Goal: Task Accomplishment & Management: Use online tool/utility

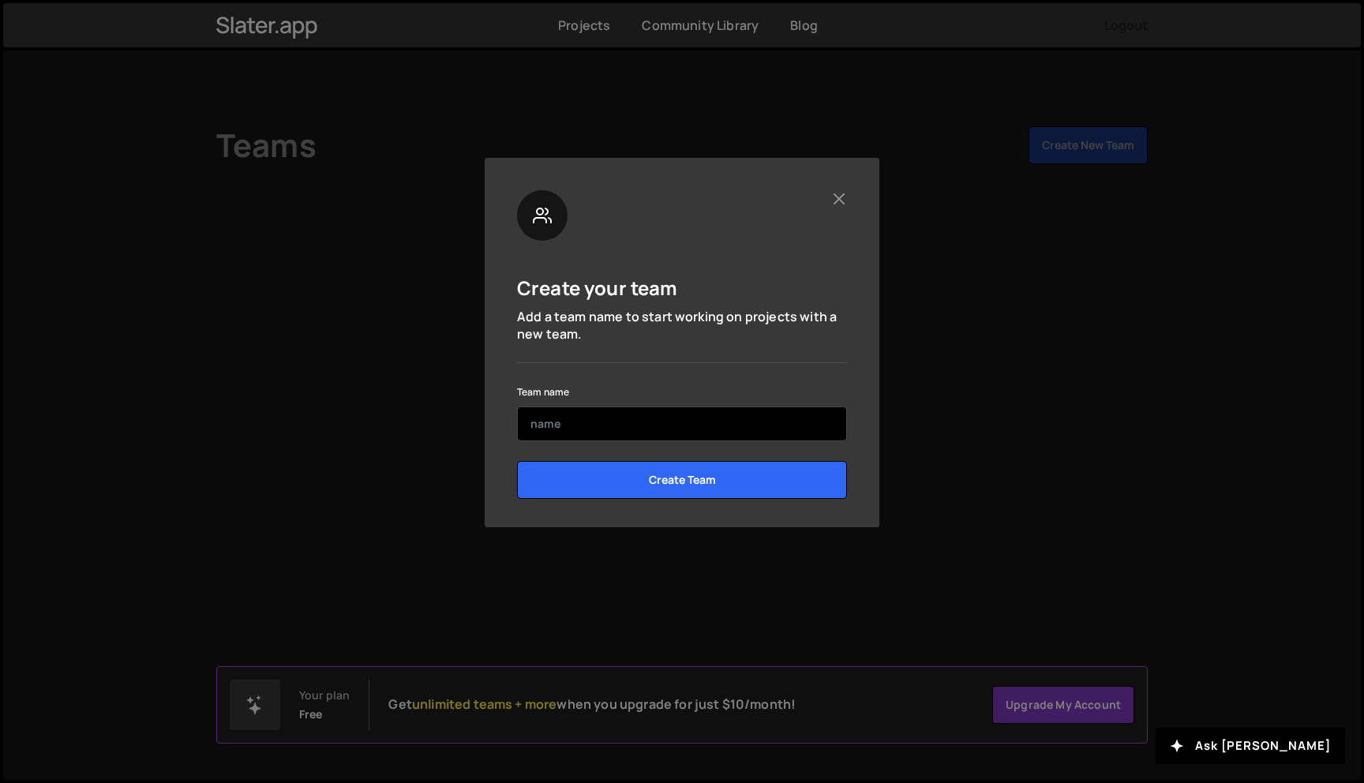
click at [631, 418] on input "text" at bounding box center [682, 423] width 330 height 35
type input "arjun"
click at [517, 461] on input "Create Team" at bounding box center [682, 480] width 330 height 38
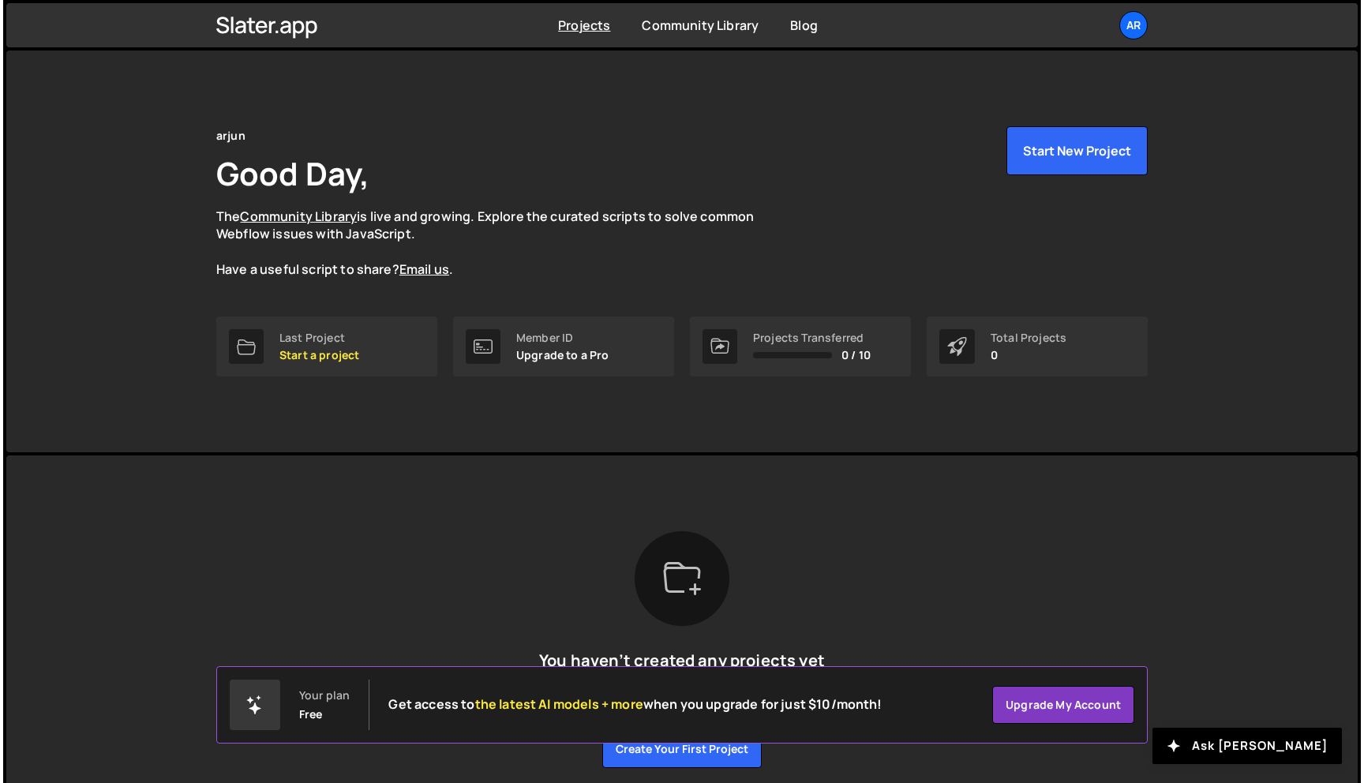
scroll to position [63, 0]
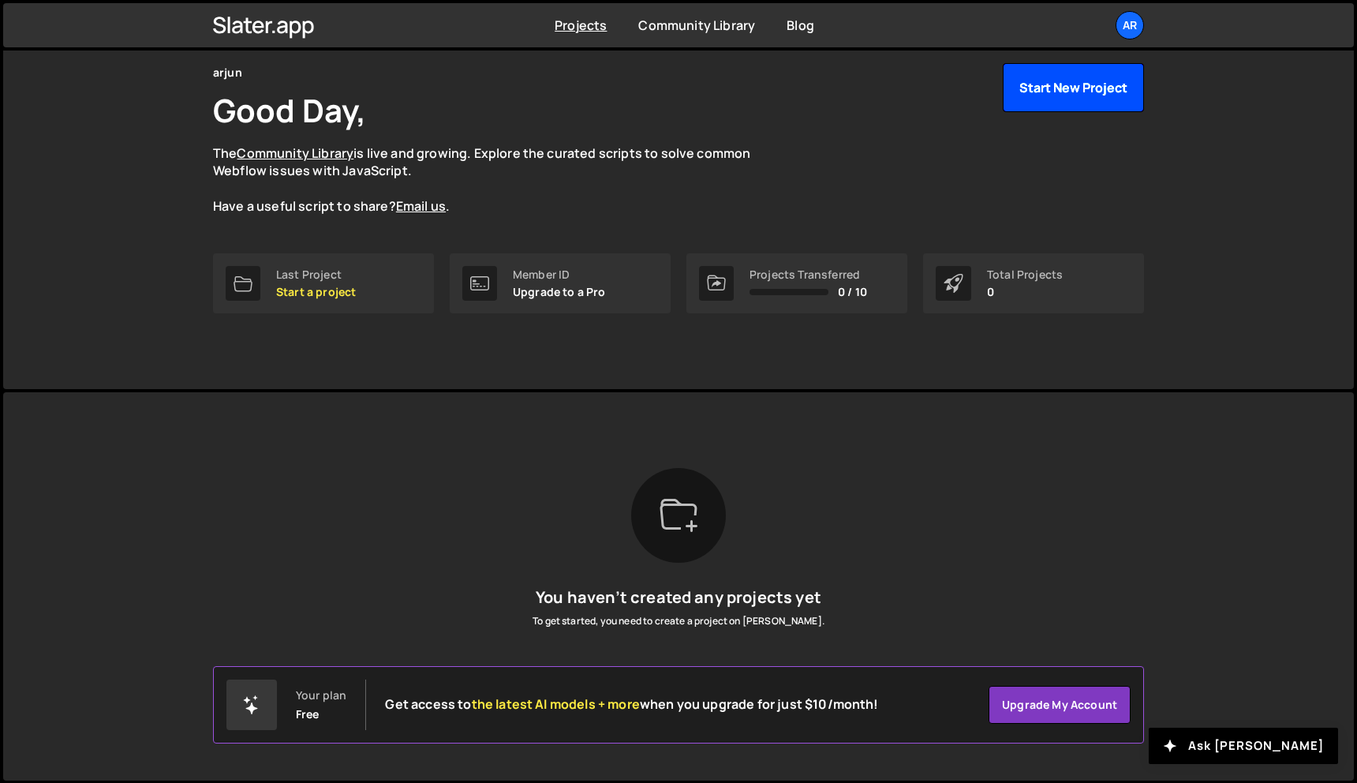
click at [1065, 91] on button "Start New Project" at bounding box center [1073, 87] width 141 height 49
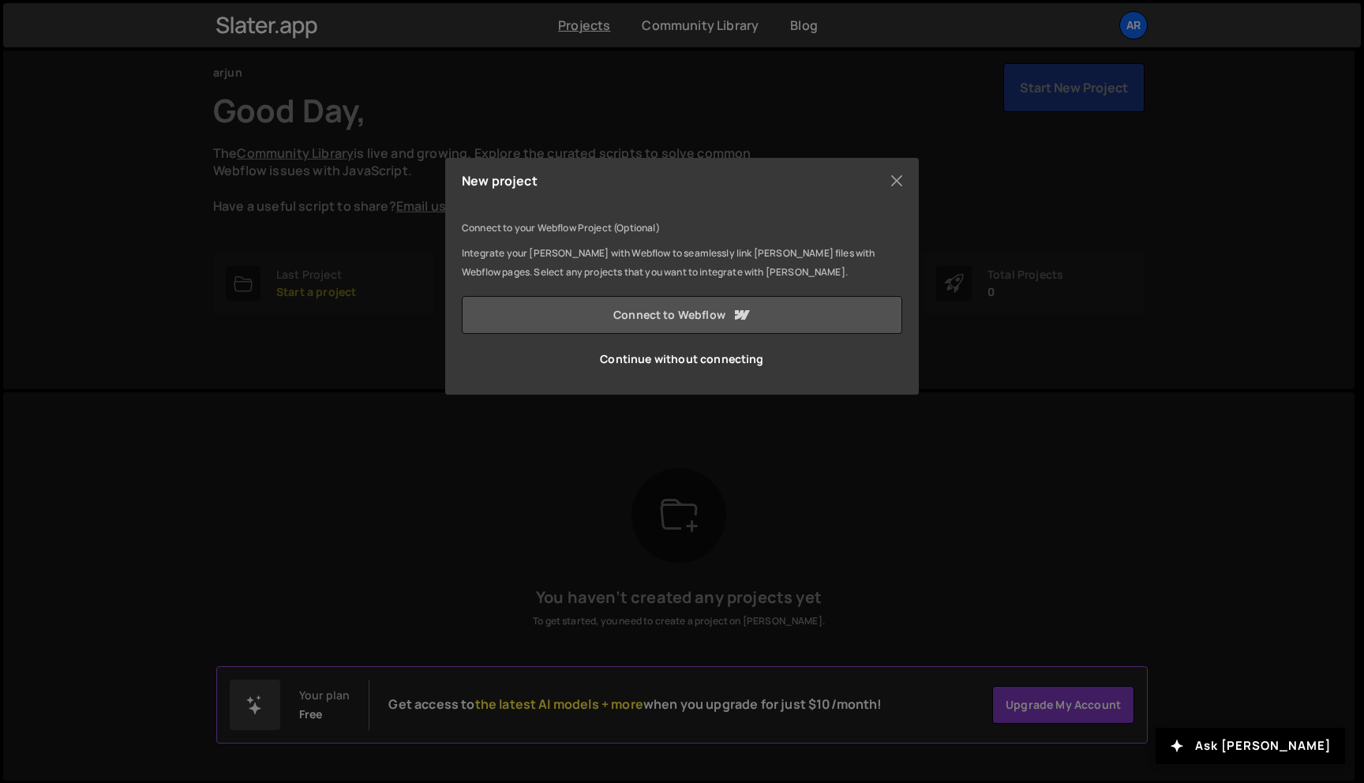
click at [653, 314] on link "Connect to Webflow" at bounding box center [682, 315] width 440 height 38
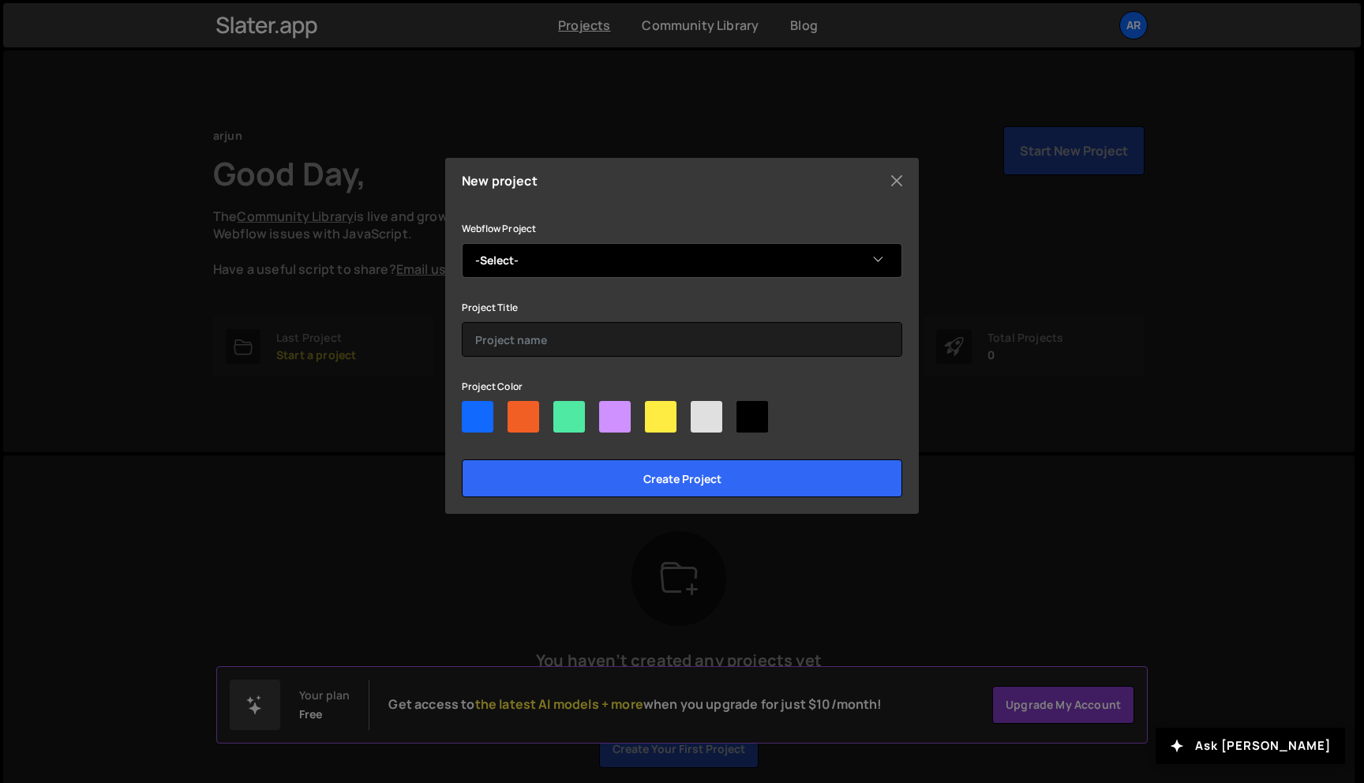
click at [558, 253] on select "-Select- nath Arjun's Stupendous Site bois de camargue caùmargue Arjun's Stupen…" at bounding box center [682, 260] width 440 height 35
click at [692, 262] on select "-Select- nath Arjun's Stupendous Site bois de camargue caùmargue Arjun's Stupen…" at bounding box center [682, 260] width 440 height 35
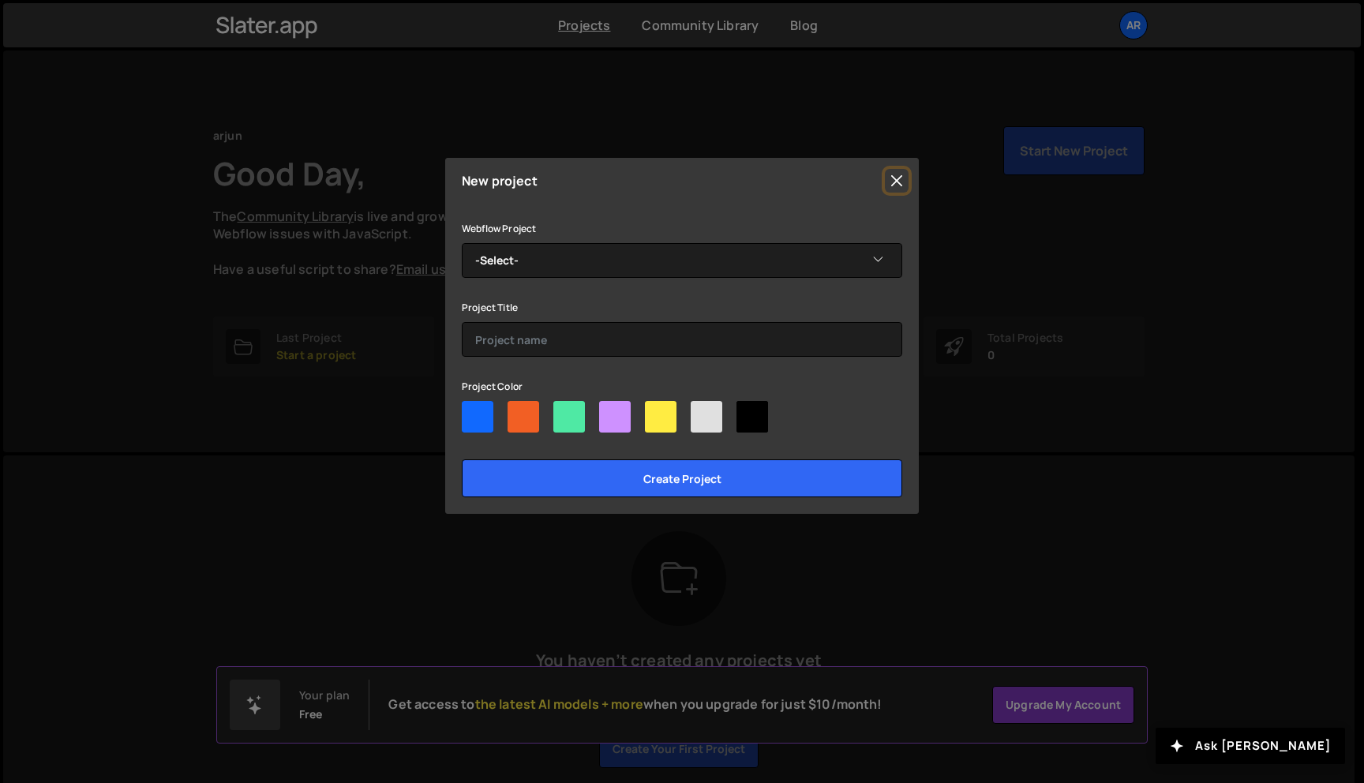
click at [896, 179] on button "Close" at bounding box center [897, 181] width 24 height 24
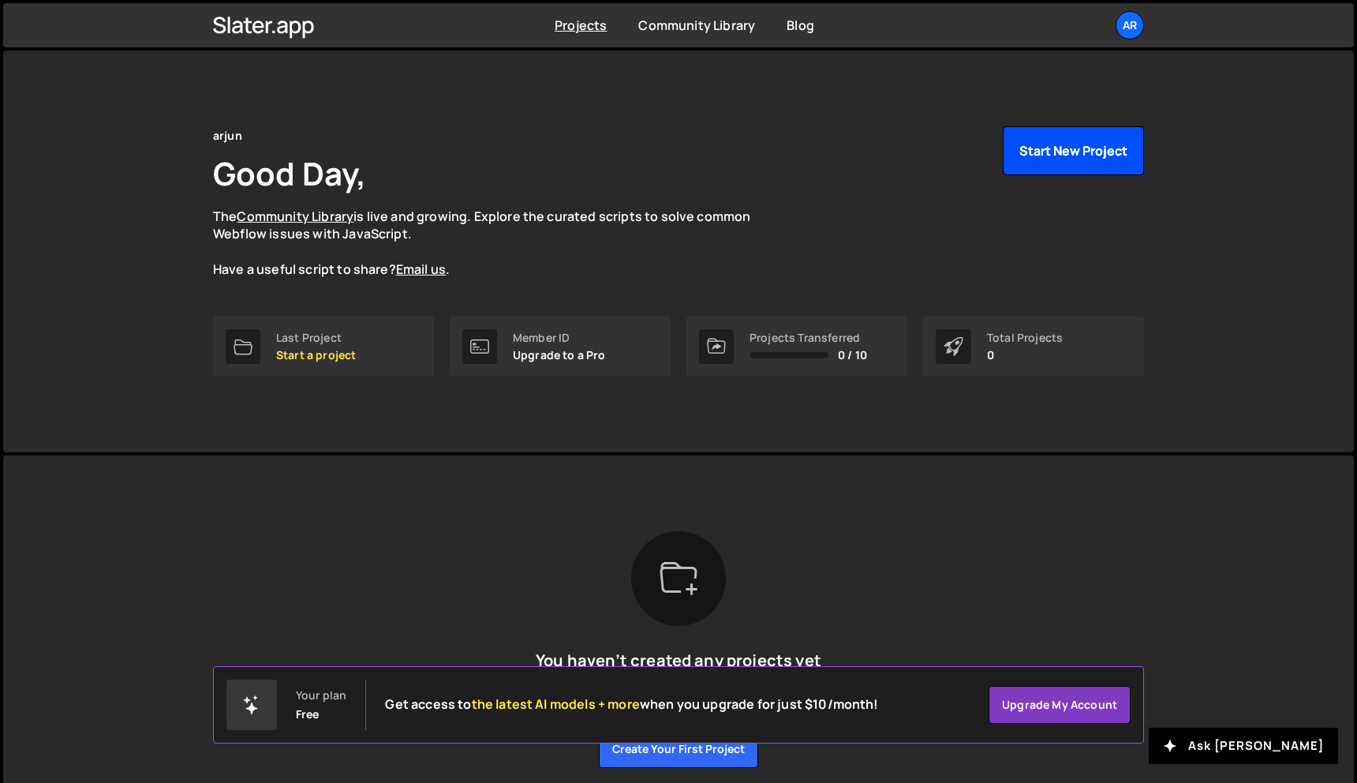
click at [1083, 153] on button "Start New Project" at bounding box center [1073, 150] width 141 height 49
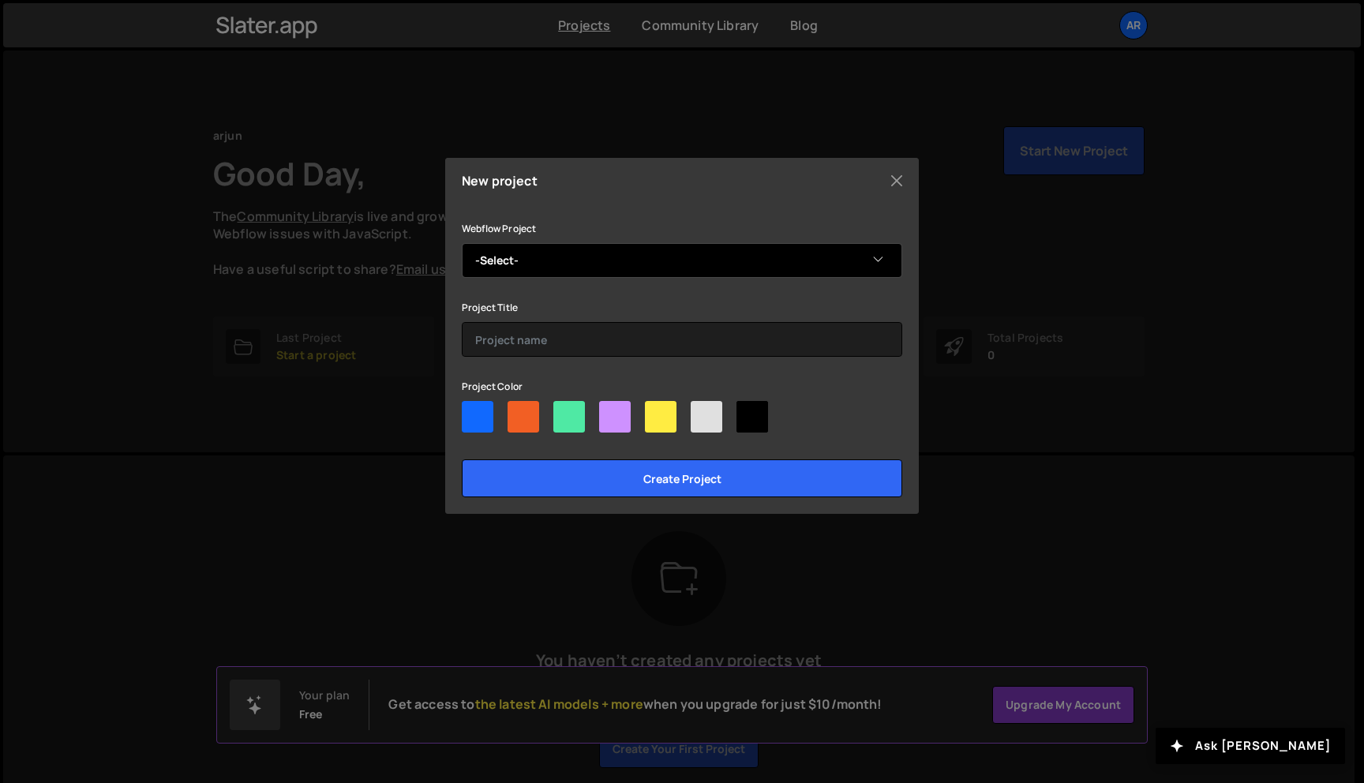
click at [693, 263] on select "-Select- nath Arjun's Stupendous Site bois de camargue caùmargue Arjun's Stupen…" at bounding box center [682, 260] width 440 height 35
select select "68c2e97e3bcf3bf88c502b39"
click at [462, 243] on select "-Select- nath Arjun's Stupendous Site bois de camargue caùmargue Arjun's Stupen…" at bounding box center [682, 260] width 440 height 35
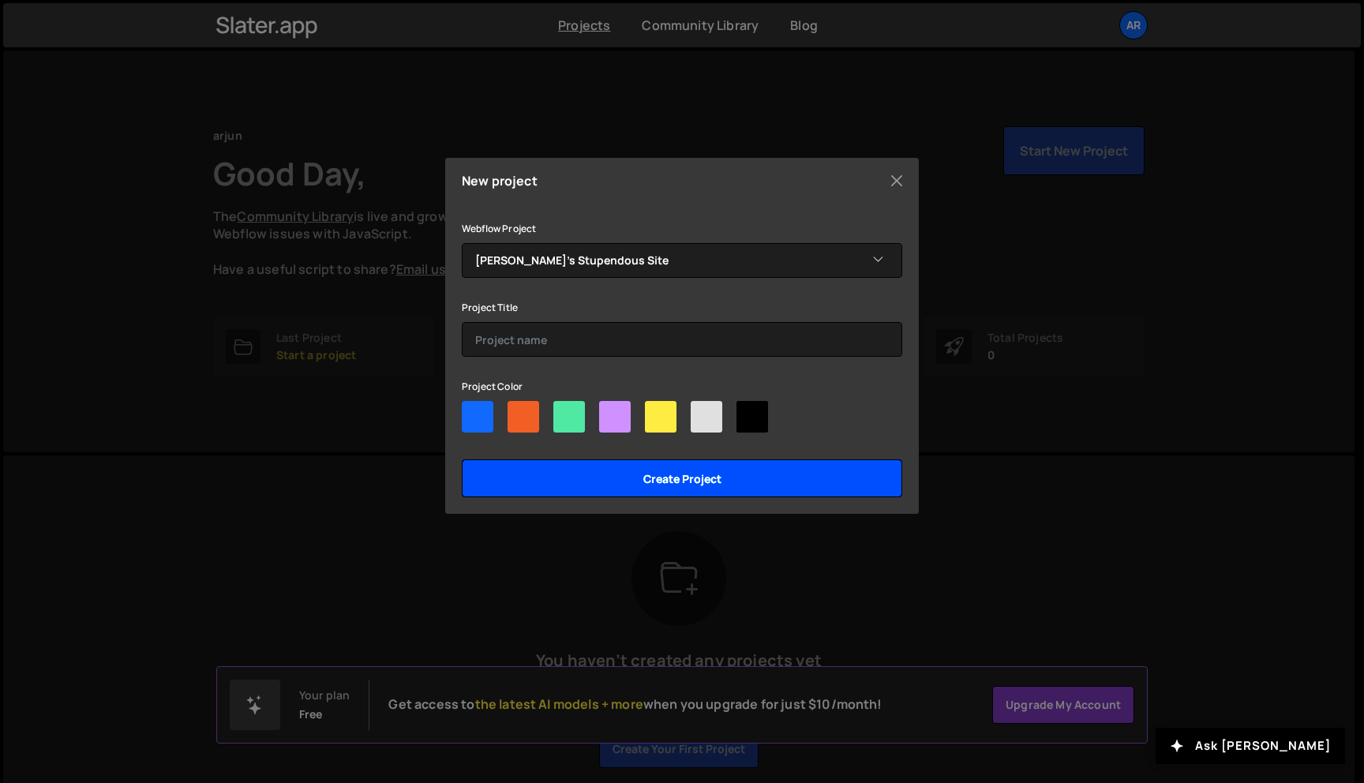
click at [683, 480] on input "Create project" at bounding box center [682, 478] width 440 height 38
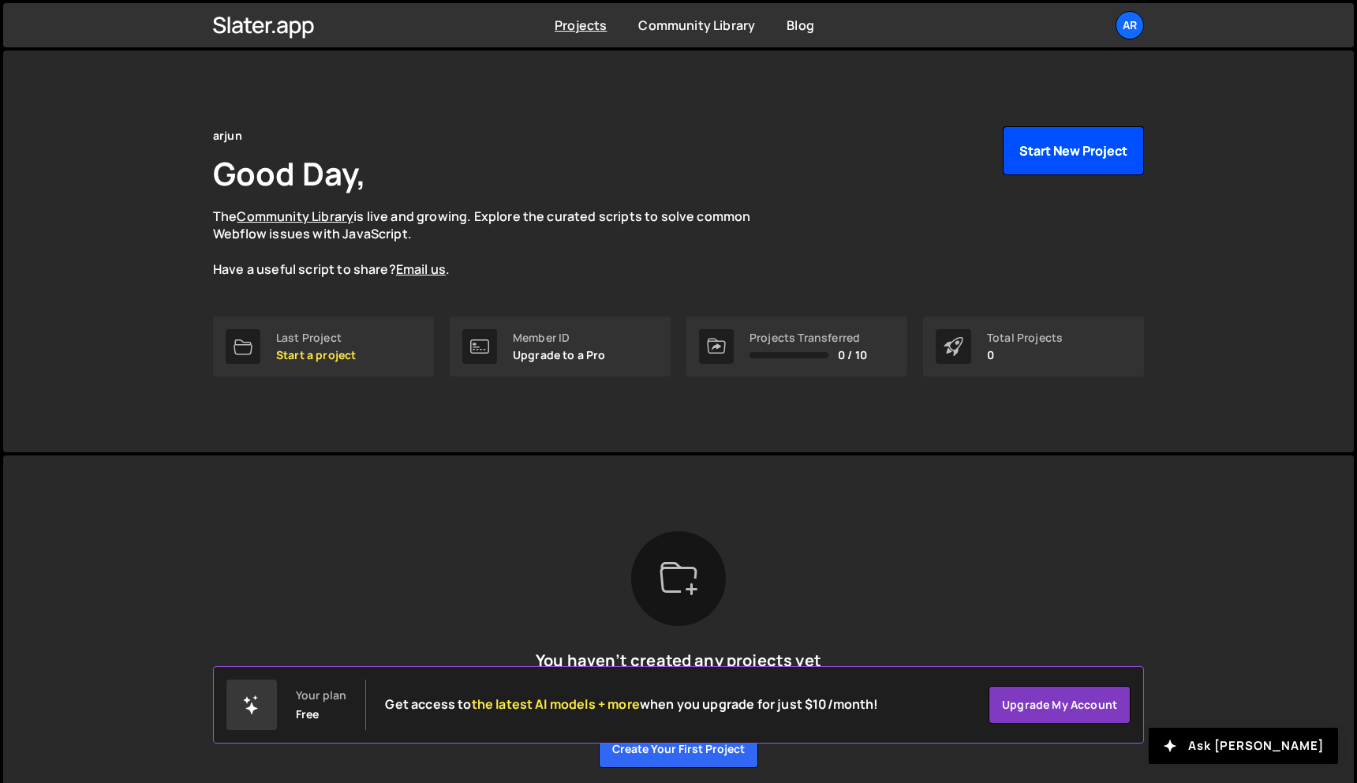
click at [1106, 148] on button "Start New Project" at bounding box center [1073, 150] width 141 height 49
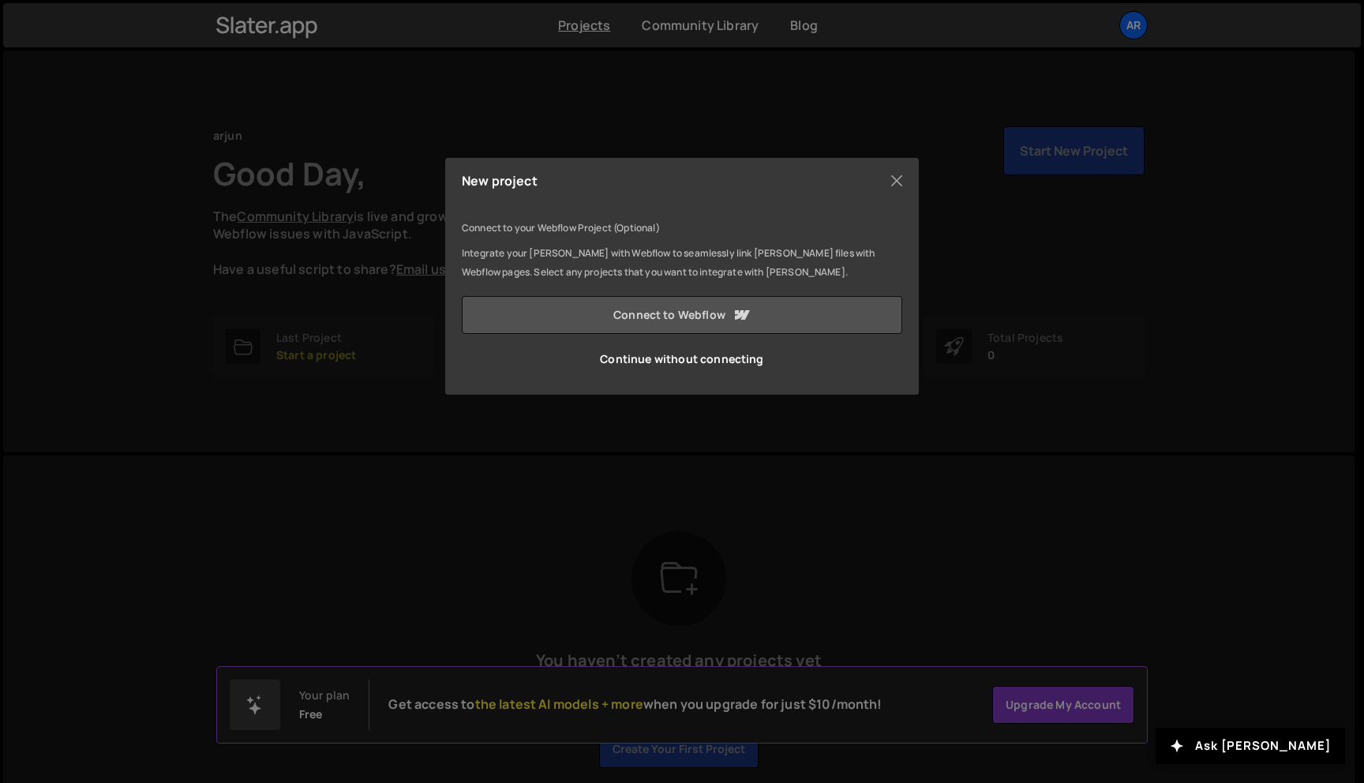
click at [642, 317] on link "Connect to Webflow" at bounding box center [682, 315] width 440 height 38
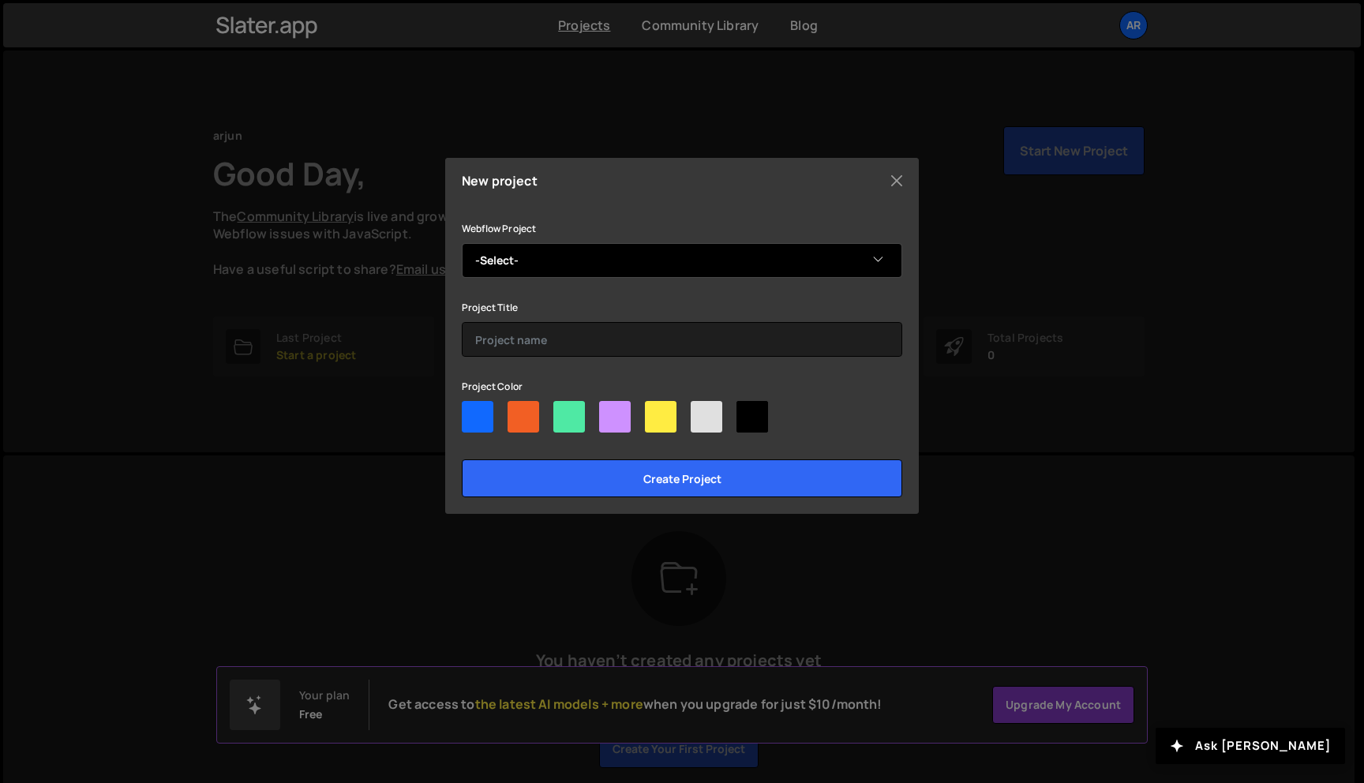
click at [752, 268] on select "-Select- nath Arjun's Stupendous Site bois de camargue caùmargue CBDC style gui…" at bounding box center [682, 260] width 440 height 35
select select "68d40e1a8b900f3e5cbd7fca"
click at [462, 243] on select "-Select- nath Arjun's Stupendous Site bois de camargue caùmargue CBDC style gui…" at bounding box center [682, 260] width 440 height 35
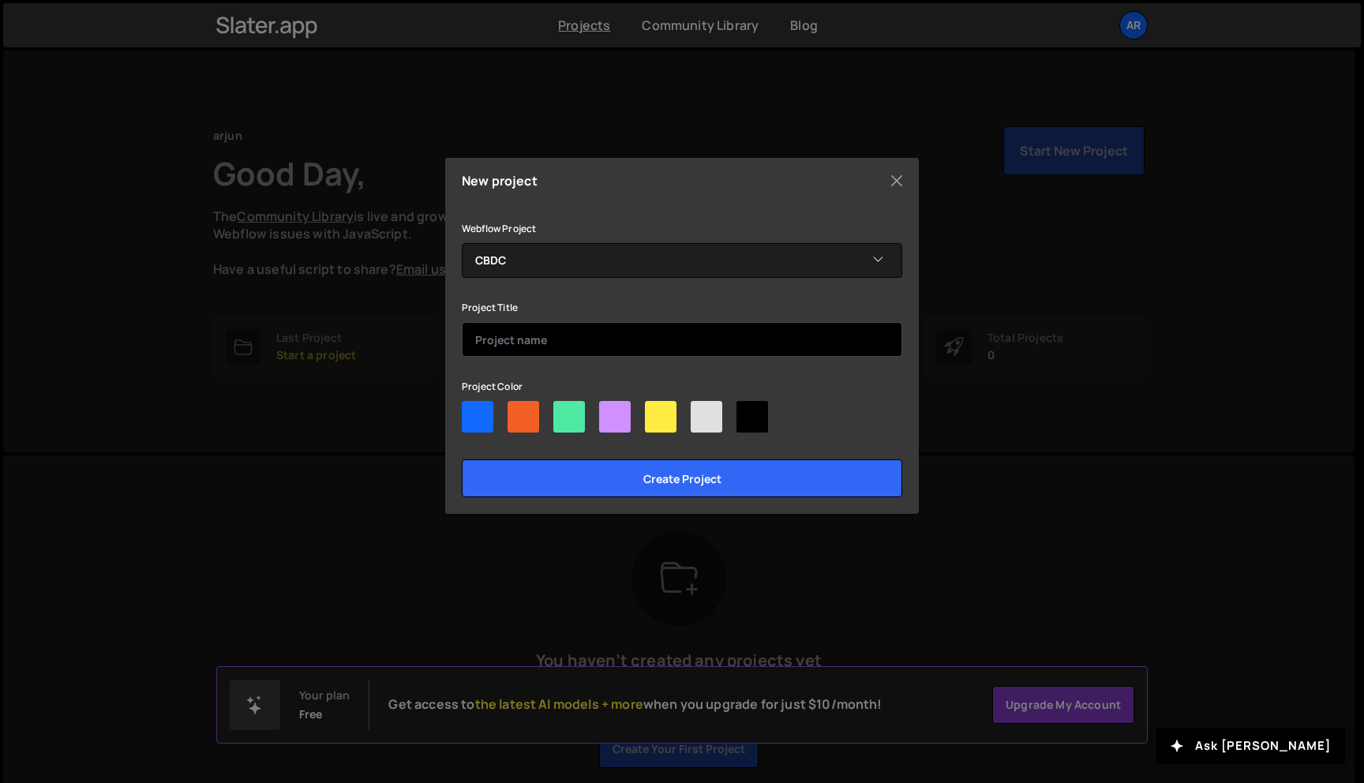
click at [542, 340] on input "text" at bounding box center [682, 339] width 440 height 35
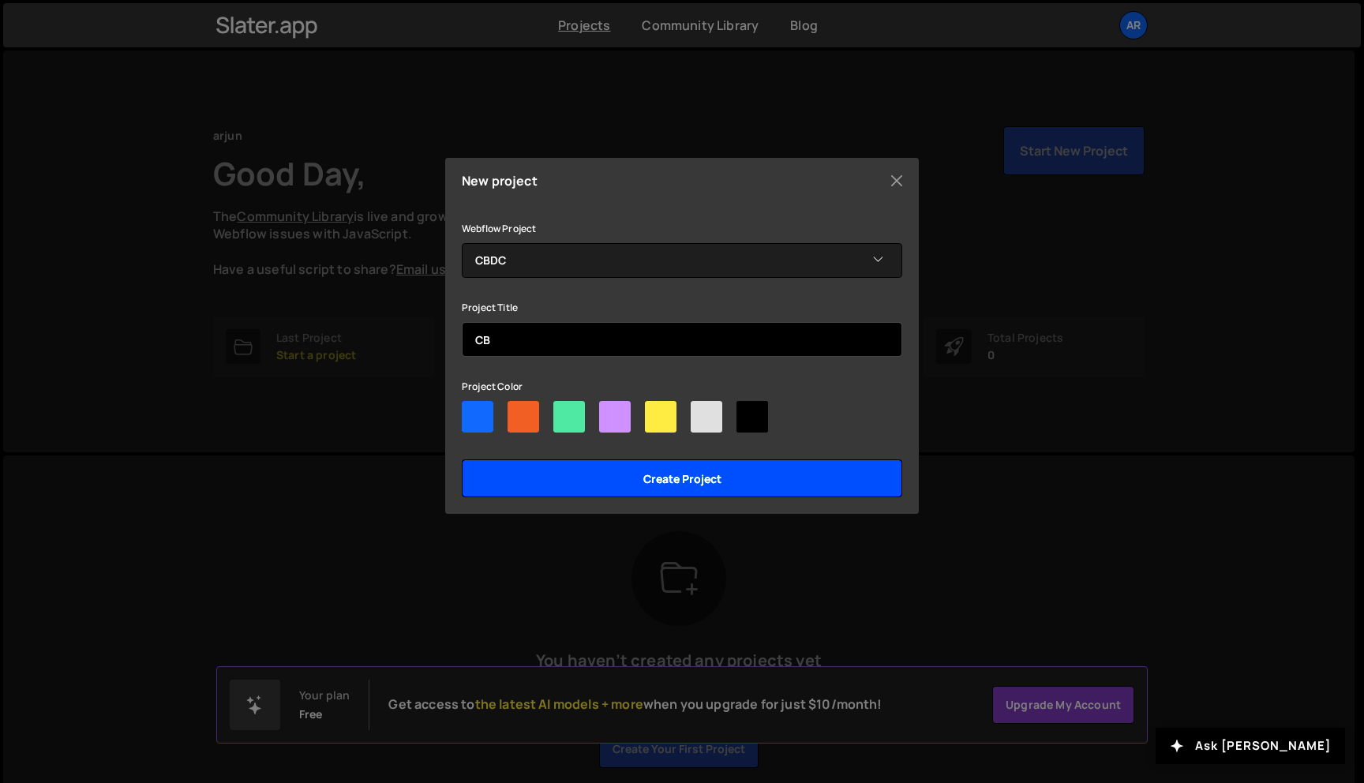
type input "C"
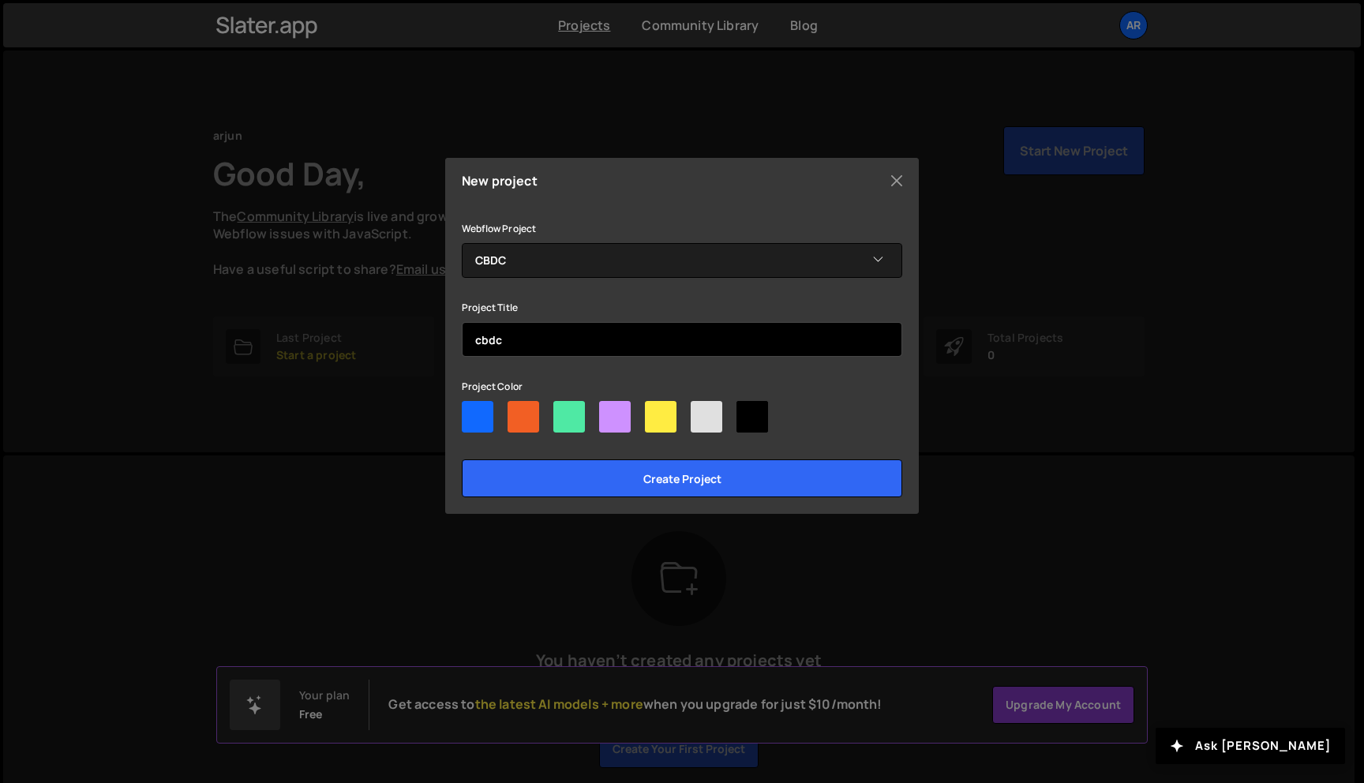
type input "cbdc"
click at [477, 419] on div at bounding box center [478, 417] width 32 height 32
click at [472, 411] on input"] "radio" at bounding box center [467, 406] width 10 height 10
radio input"] "true"
click at [515, 419] on div at bounding box center [523, 417] width 32 height 32
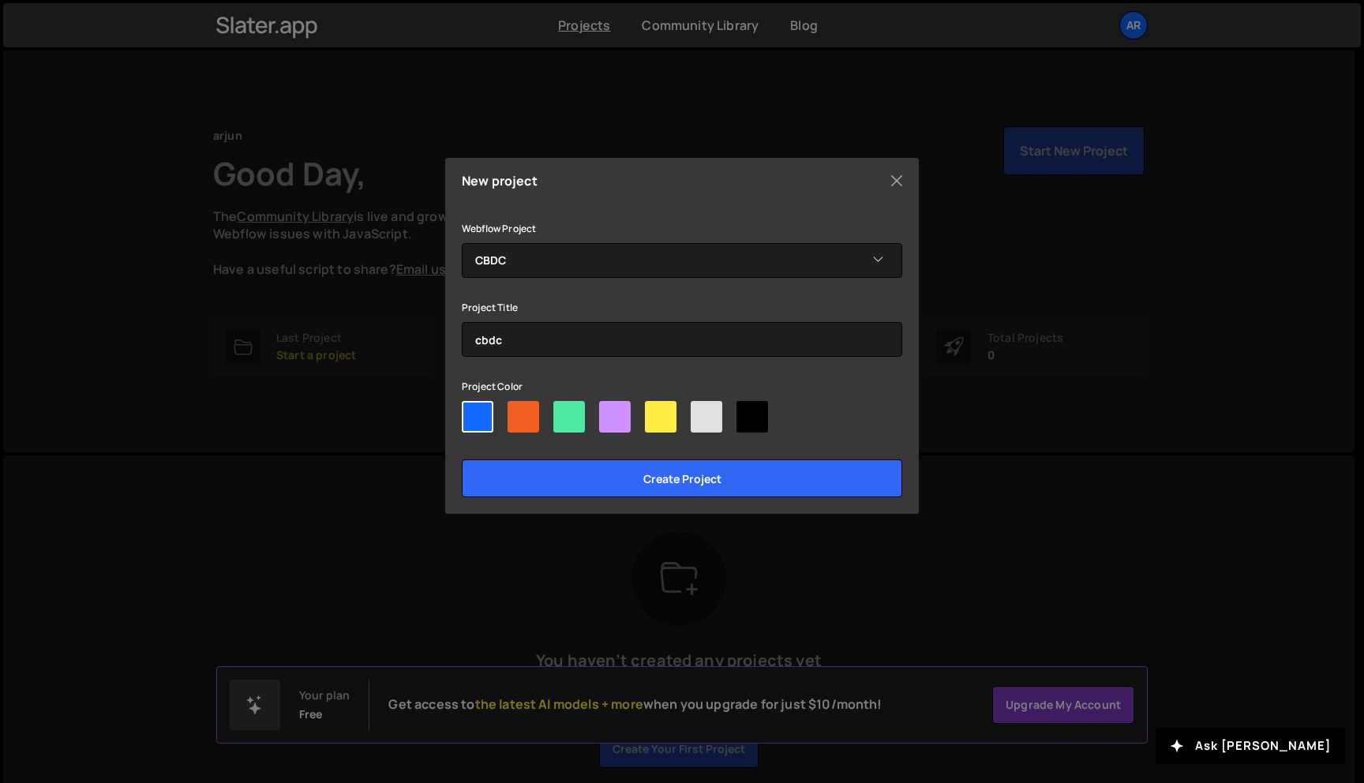
click at [515, 411] on input"] "radio" at bounding box center [512, 406] width 10 height 10
radio input"] "true"
click at [485, 418] on div at bounding box center [478, 417] width 32 height 32
click at [472, 411] on input"] "radio" at bounding box center [467, 406] width 10 height 10
radio input"] "true"
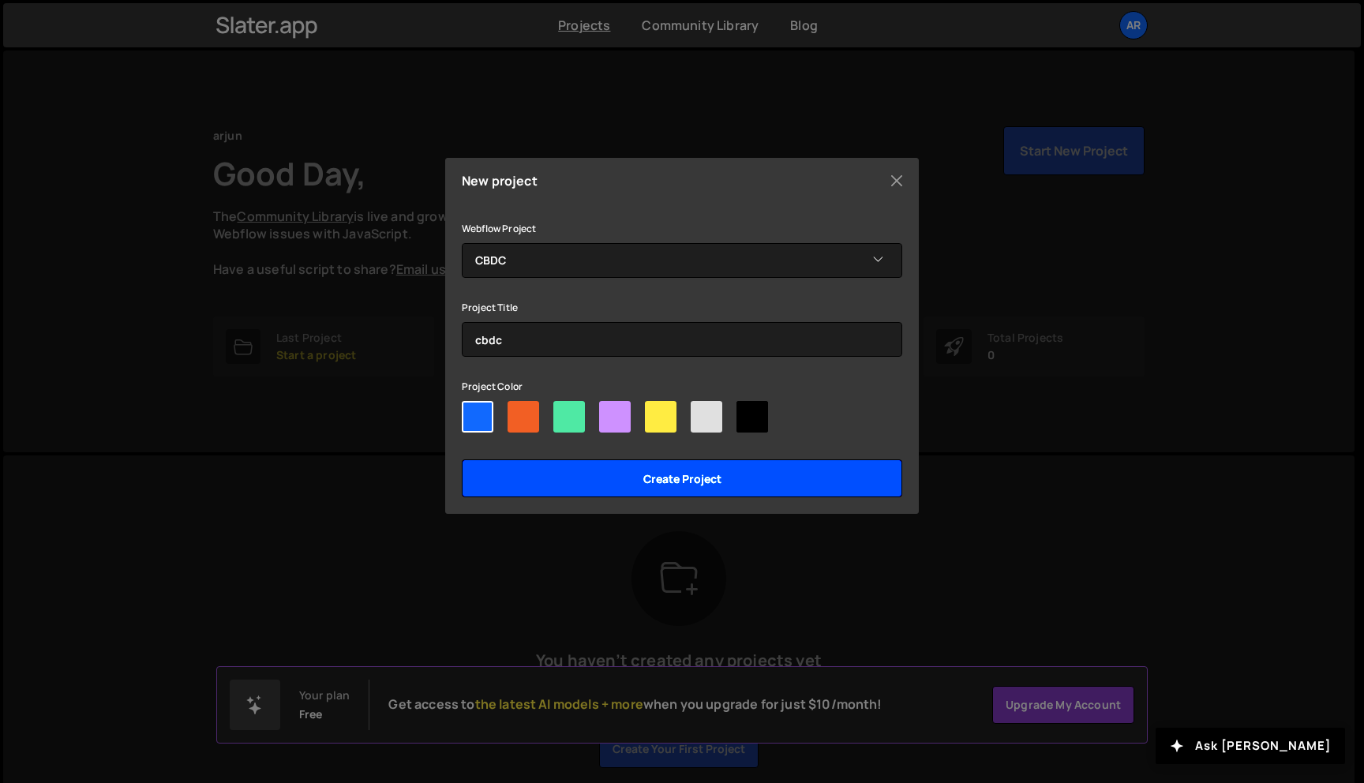
click at [679, 478] on input "Create project" at bounding box center [682, 478] width 440 height 38
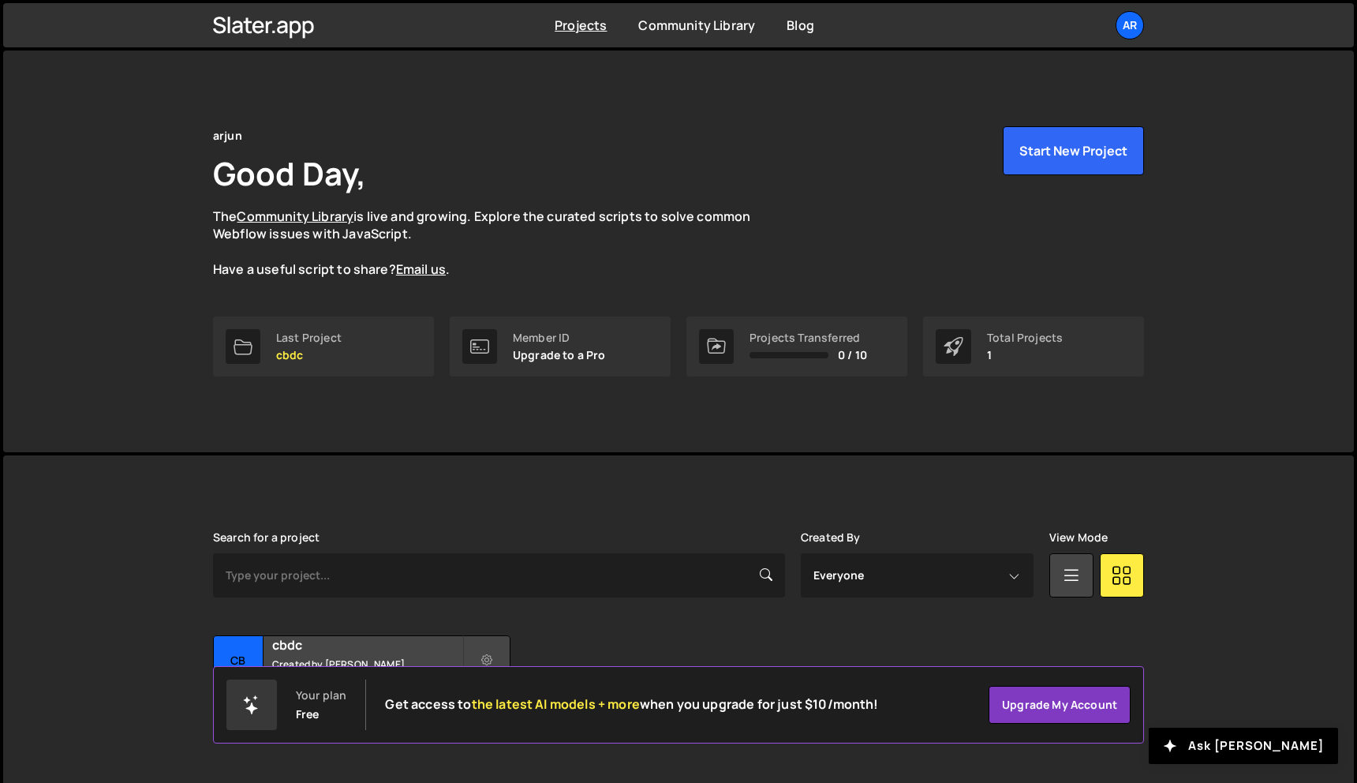
scroll to position [29, 0]
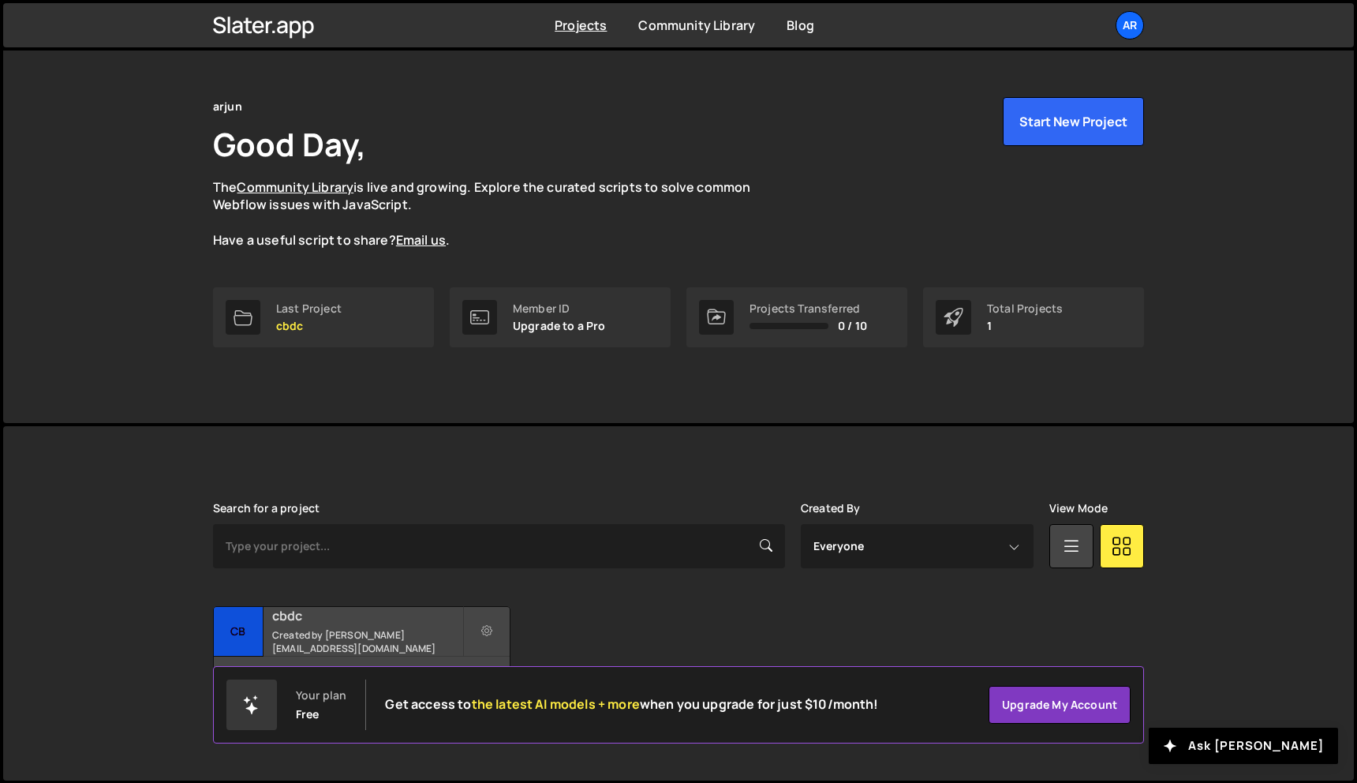
click at [262, 633] on div "cb" at bounding box center [239, 632] width 50 height 50
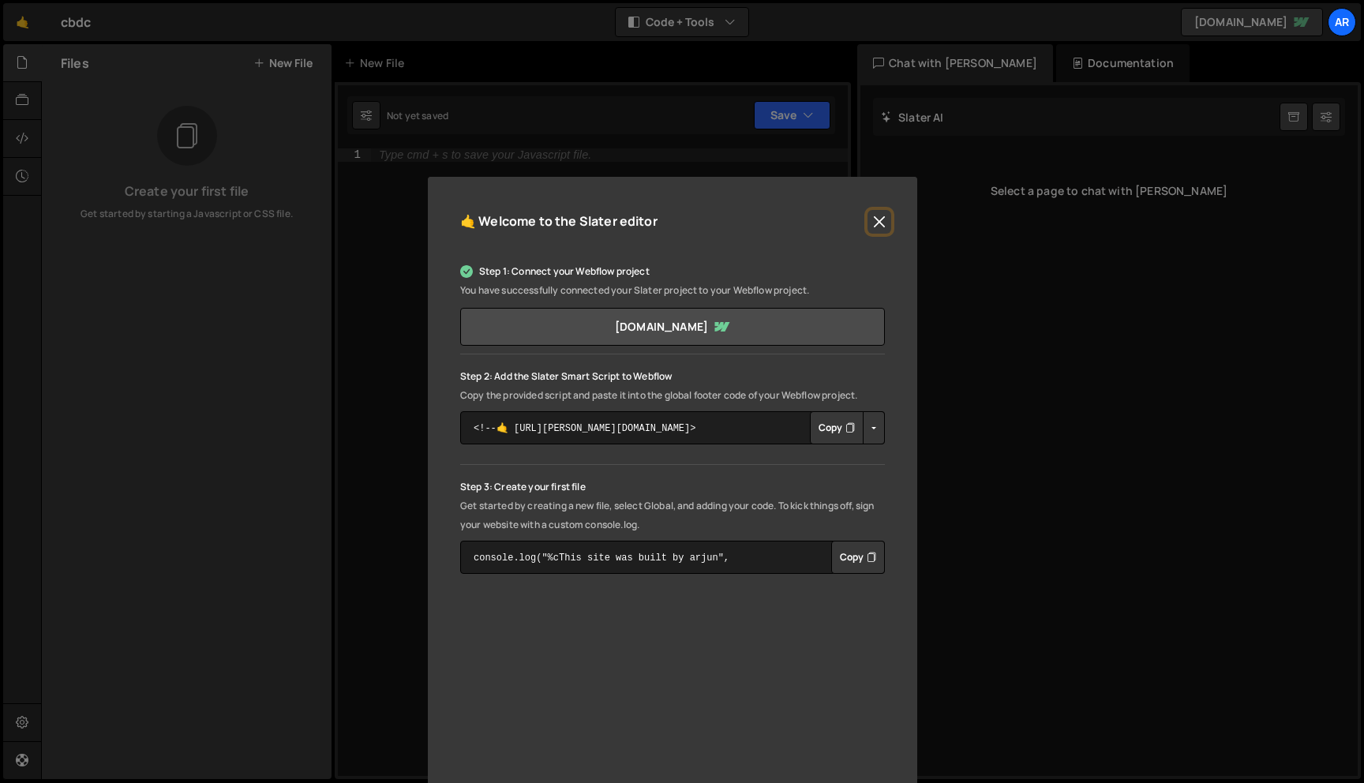
click at [882, 219] on button "Close" at bounding box center [879, 222] width 24 height 24
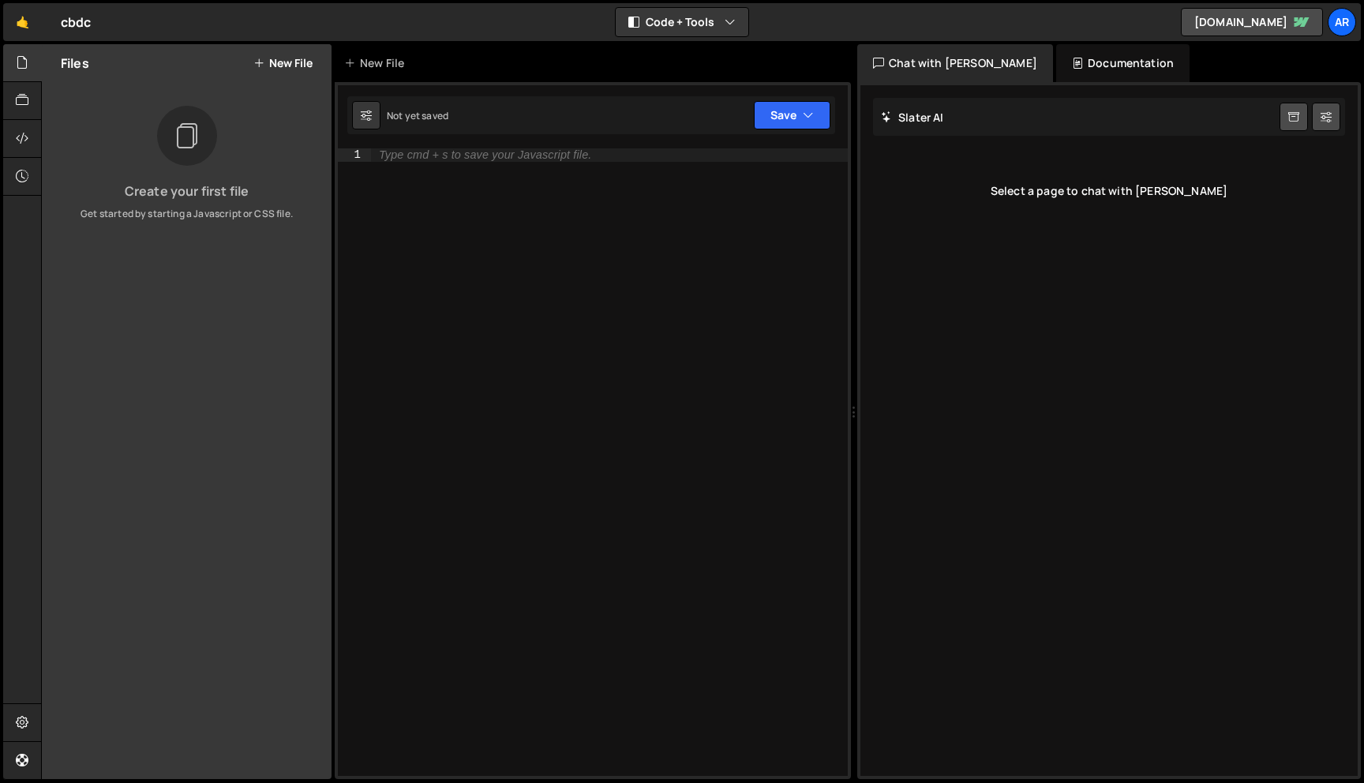
click at [466, 119] on div "Not yet saved Upgrade to Edit Save Save to Staging S Not saved S G" at bounding box center [591, 115] width 488 height 38
click at [805, 119] on icon "button" at bounding box center [808, 115] width 11 height 16
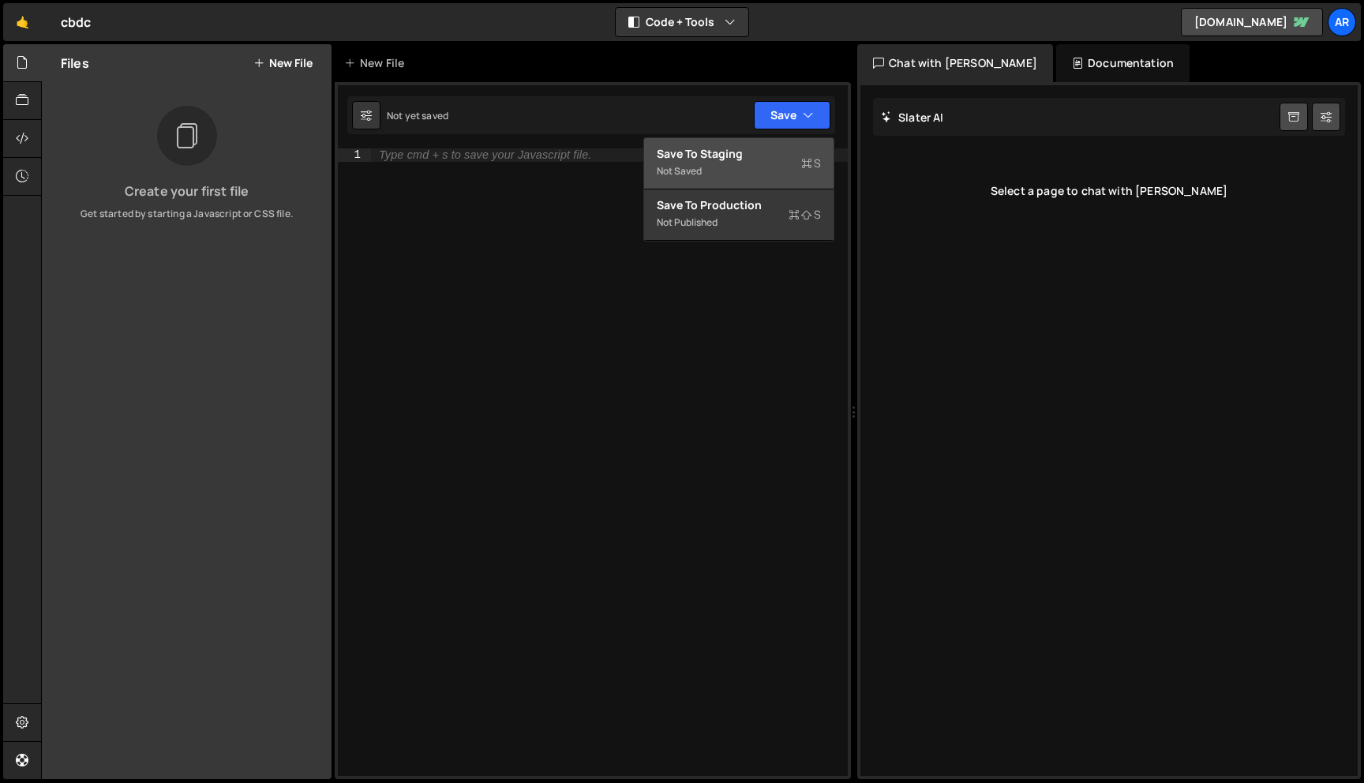
click at [777, 177] on div "Not saved" at bounding box center [739, 171] width 164 height 19
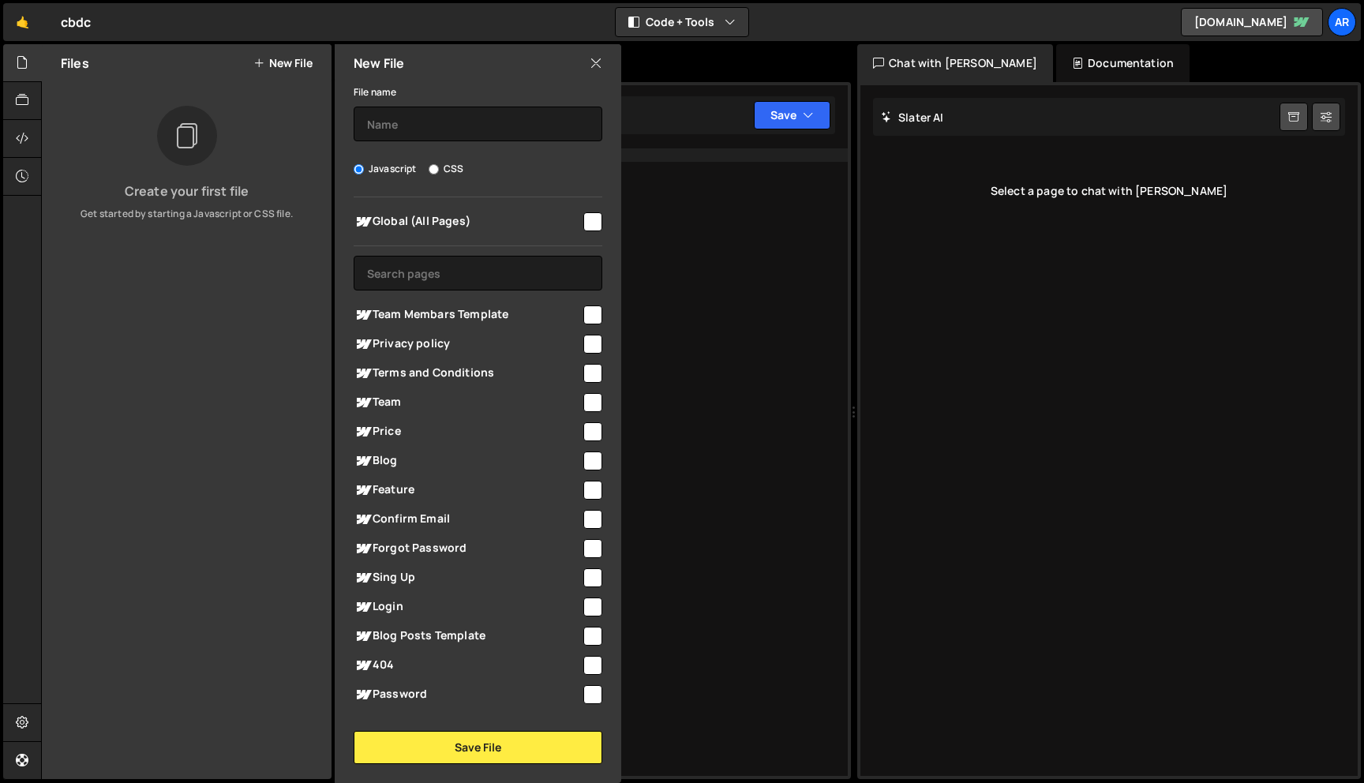
click at [584, 217] on input "checkbox" at bounding box center [592, 221] width 19 height 19
checkbox input "true"
click at [431, 170] on input "CSS" at bounding box center [434, 169] width 10 height 10
radio input "true"
click at [362, 170] on input "Javascript" at bounding box center [359, 169] width 10 height 10
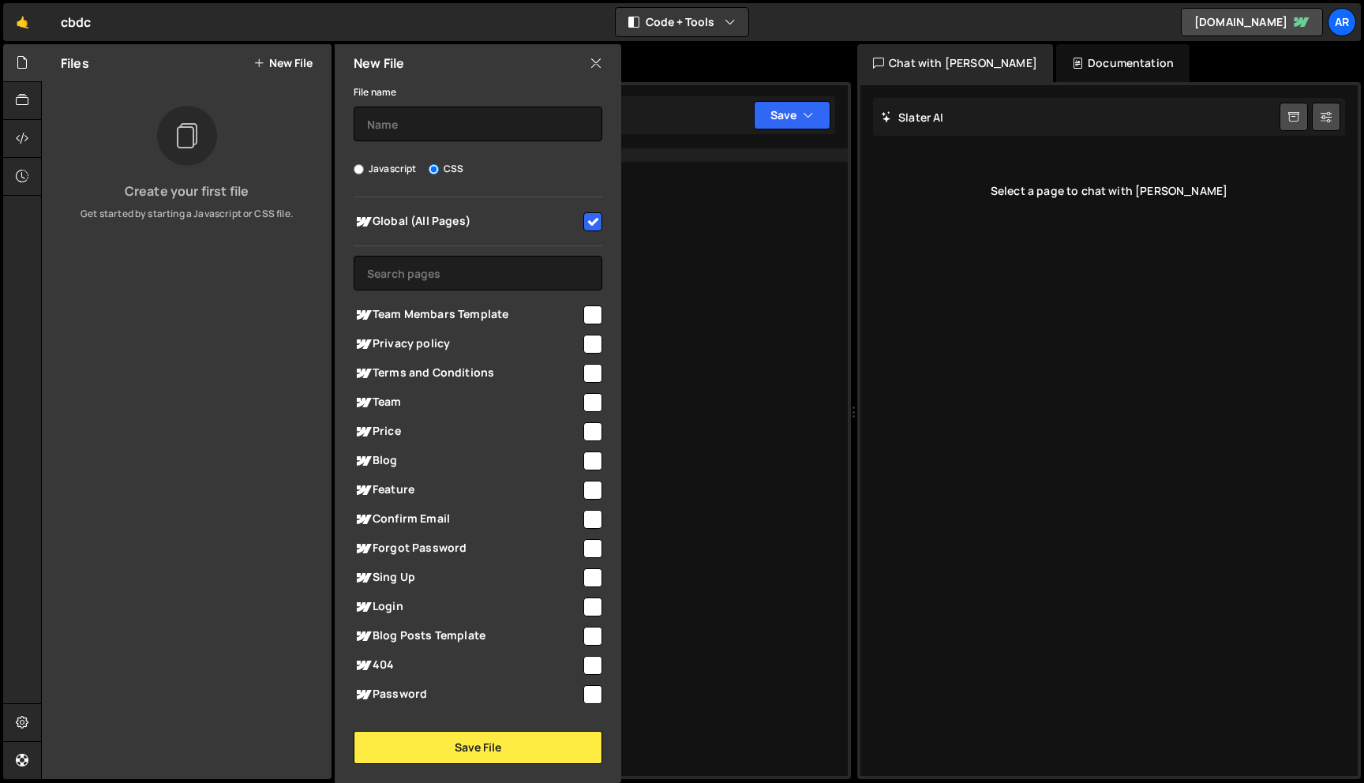
radio input "true"
click at [462, 743] on button "Save File" at bounding box center [478, 747] width 249 height 33
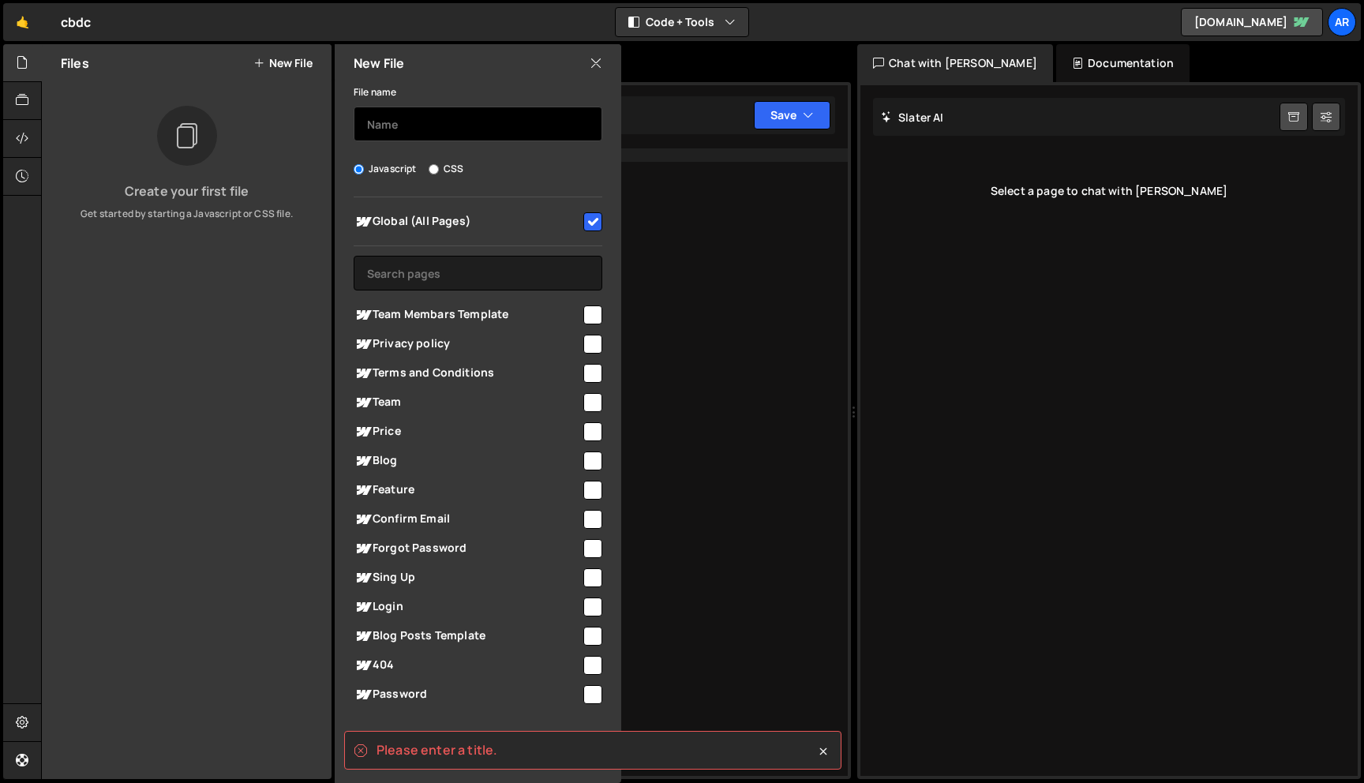
click at [506, 123] on input "text" at bounding box center [478, 124] width 249 height 35
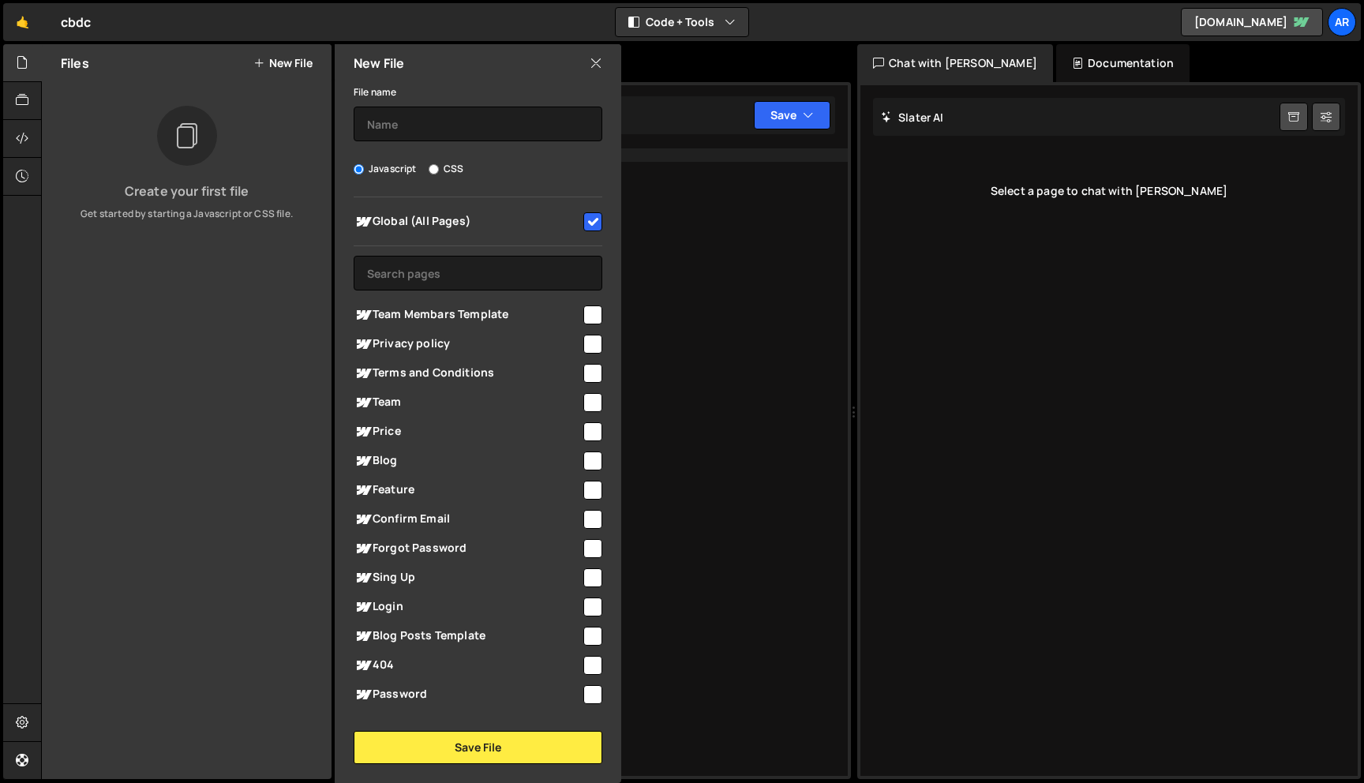
click at [600, 63] on icon at bounding box center [596, 62] width 13 height 17
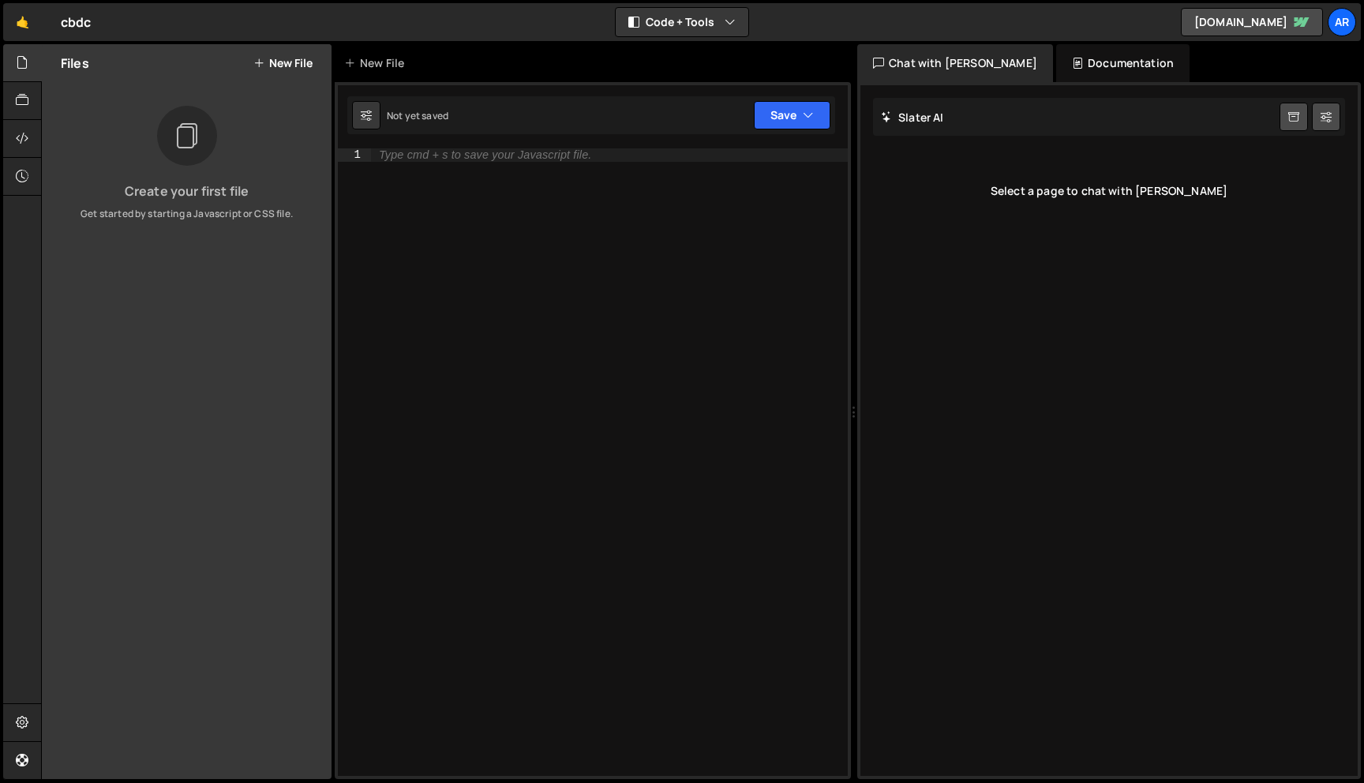
click at [456, 152] on div "Type cmd + s to save your Javascript file." at bounding box center [485, 155] width 212 height 12
click at [965, 122] on div "Slater AI Start new chat" at bounding box center [1109, 117] width 472 height 38
click at [931, 117] on h2 "Slater AI" at bounding box center [912, 117] width 63 height 15
click at [999, 167] on div "Select a page to chat with Slater" at bounding box center [1109, 190] width 472 height 63
click at [1058, 190] on div "Select a page to chat with Slater" at bounding box center [1109, 190] width 472 height 63
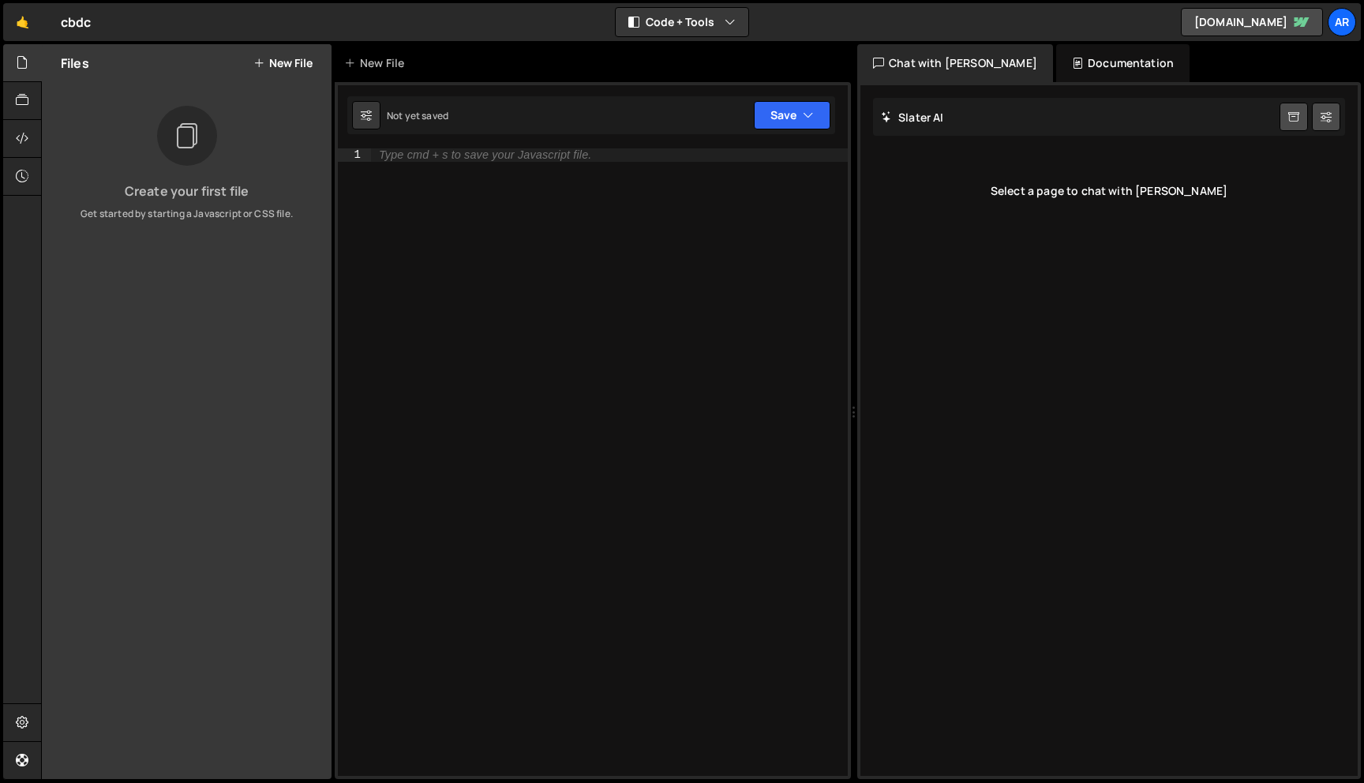
click at [960, 115] on div "Slater AI Start new chat" at bounding box center [1109, 117] width 472 height 38
click at [157, 137] on div at bounding box center [187, 136] width 60 height 60
click at [11, 91] on div at bounding box center [22, 101] width 39 height 38
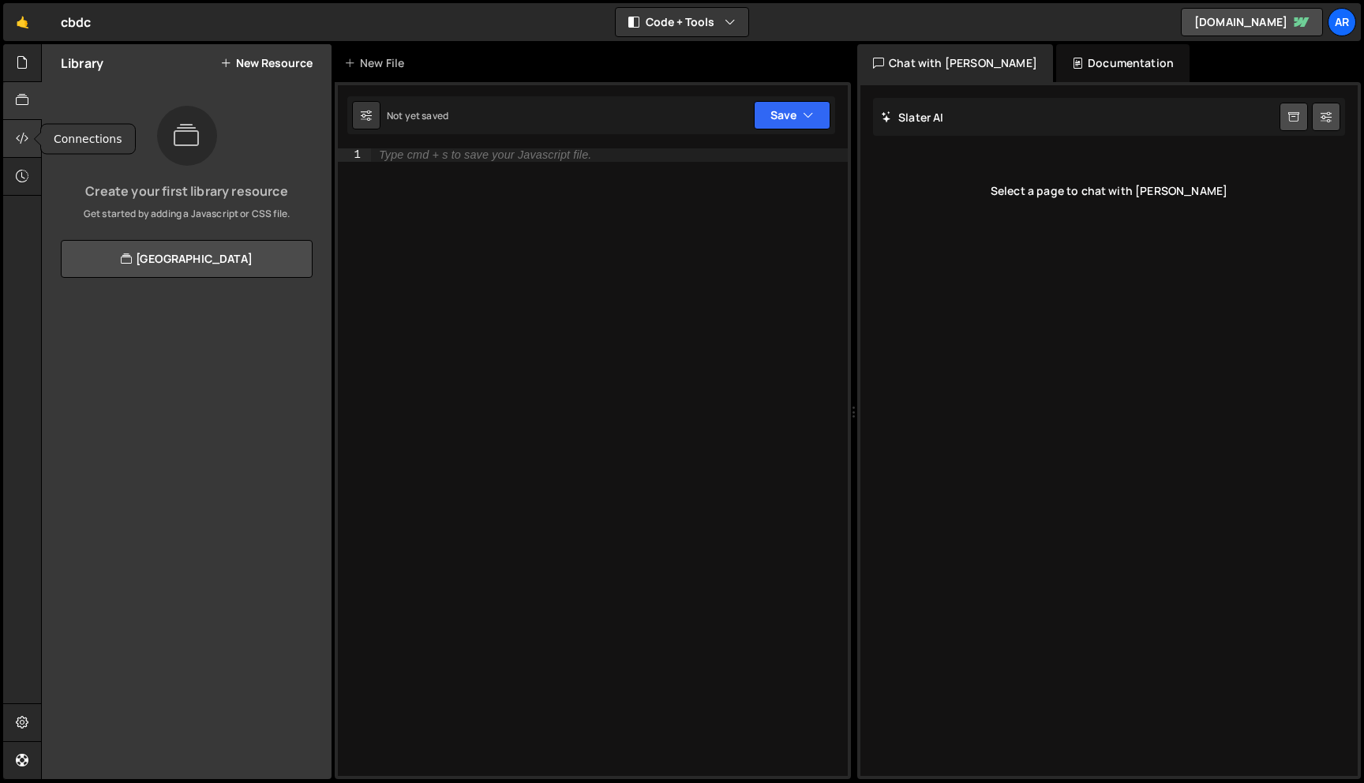
click at [26, 143] on icon at bounding box center [22, 137] width 13 height 17
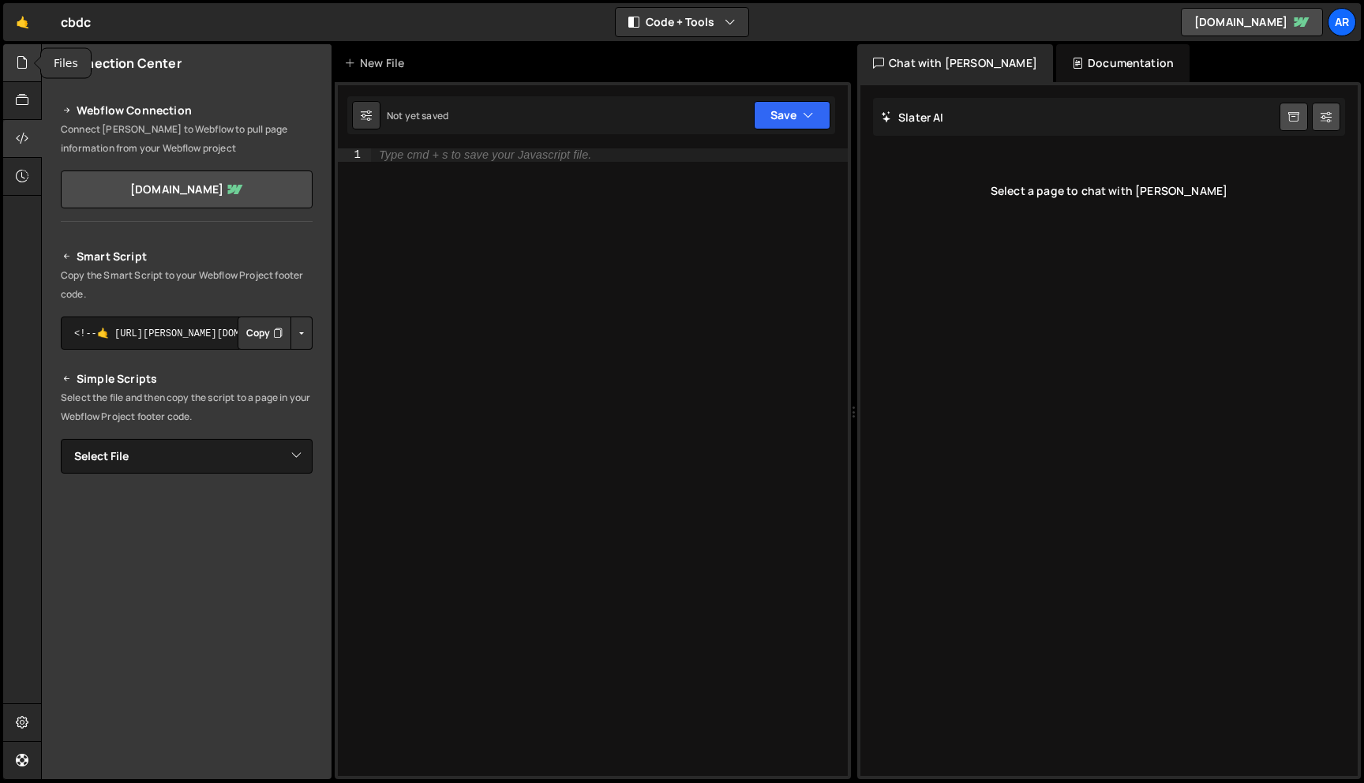
click at [23, 57] on icon at bounding box center [22, 62] width 13 height 17
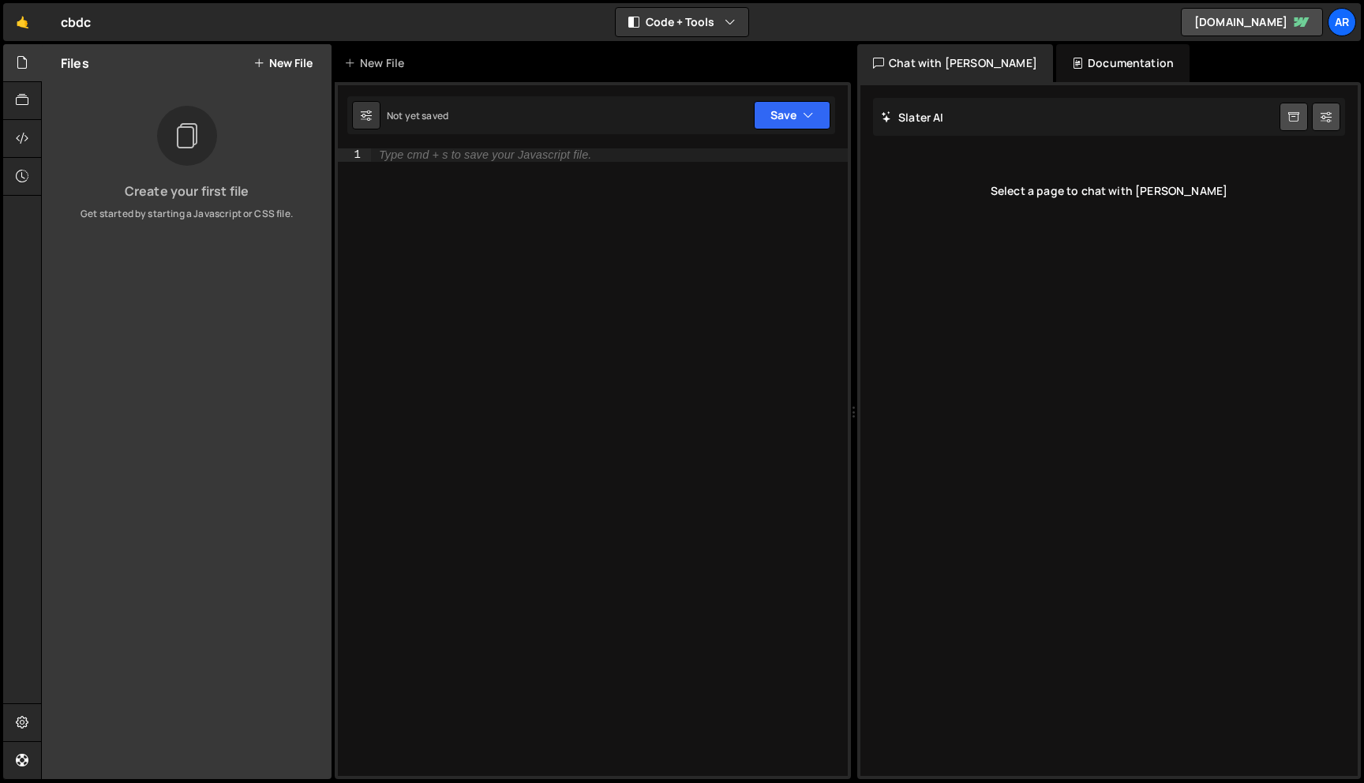
click at [271, 65] on button "New File" at bounding box center [282, 63] width 59 height 13
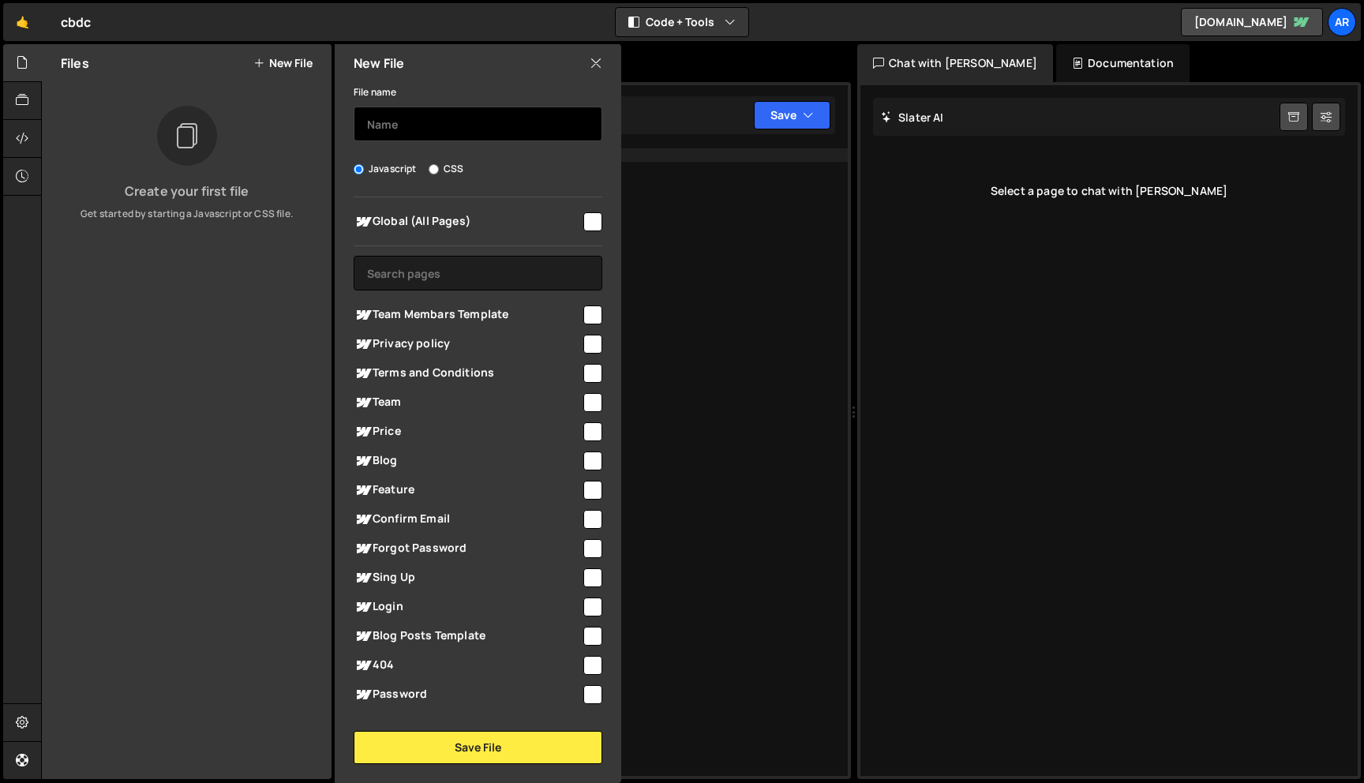
click at [431, 122] on input "text" at bounding box center [478, 124] width 249 height 35
type input "page test"
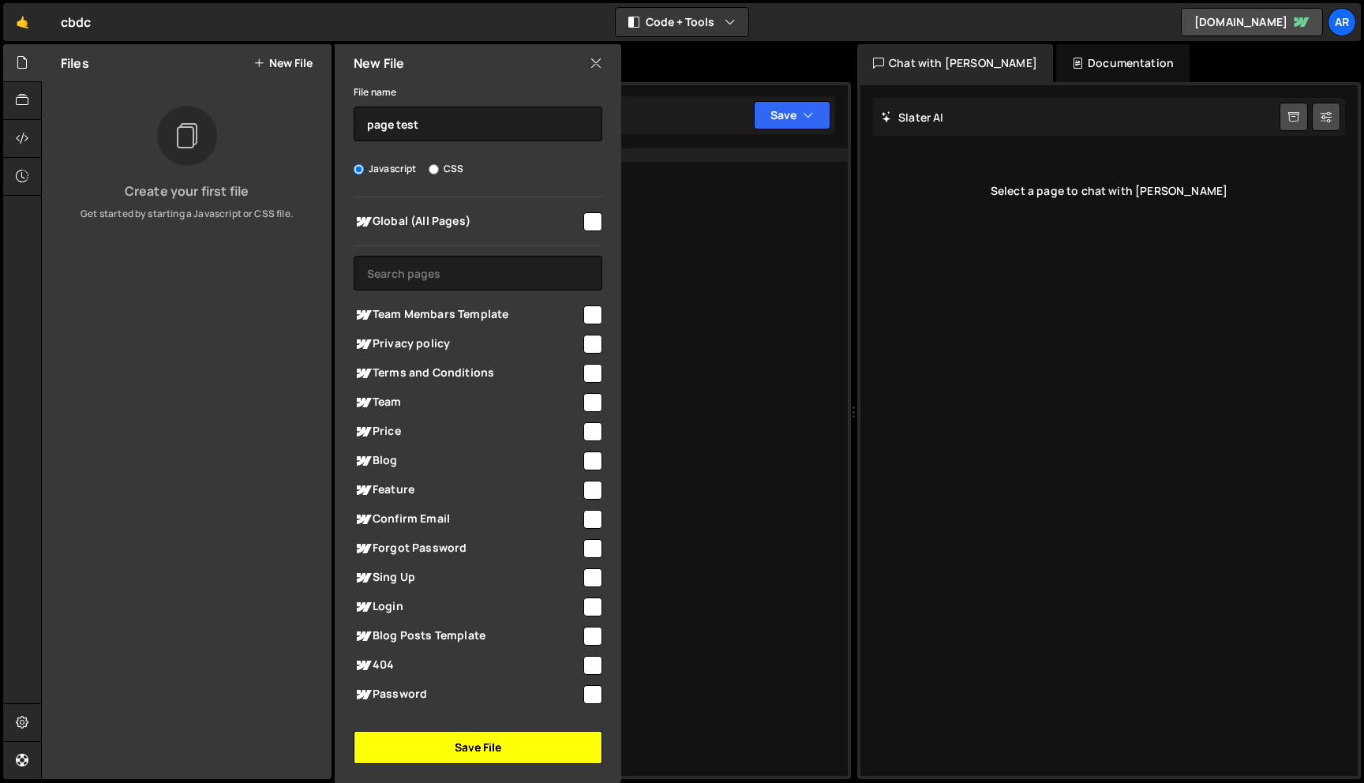
click at [472, 751] on button "Save File" at bounding box center [478, 747] width 249 height 33
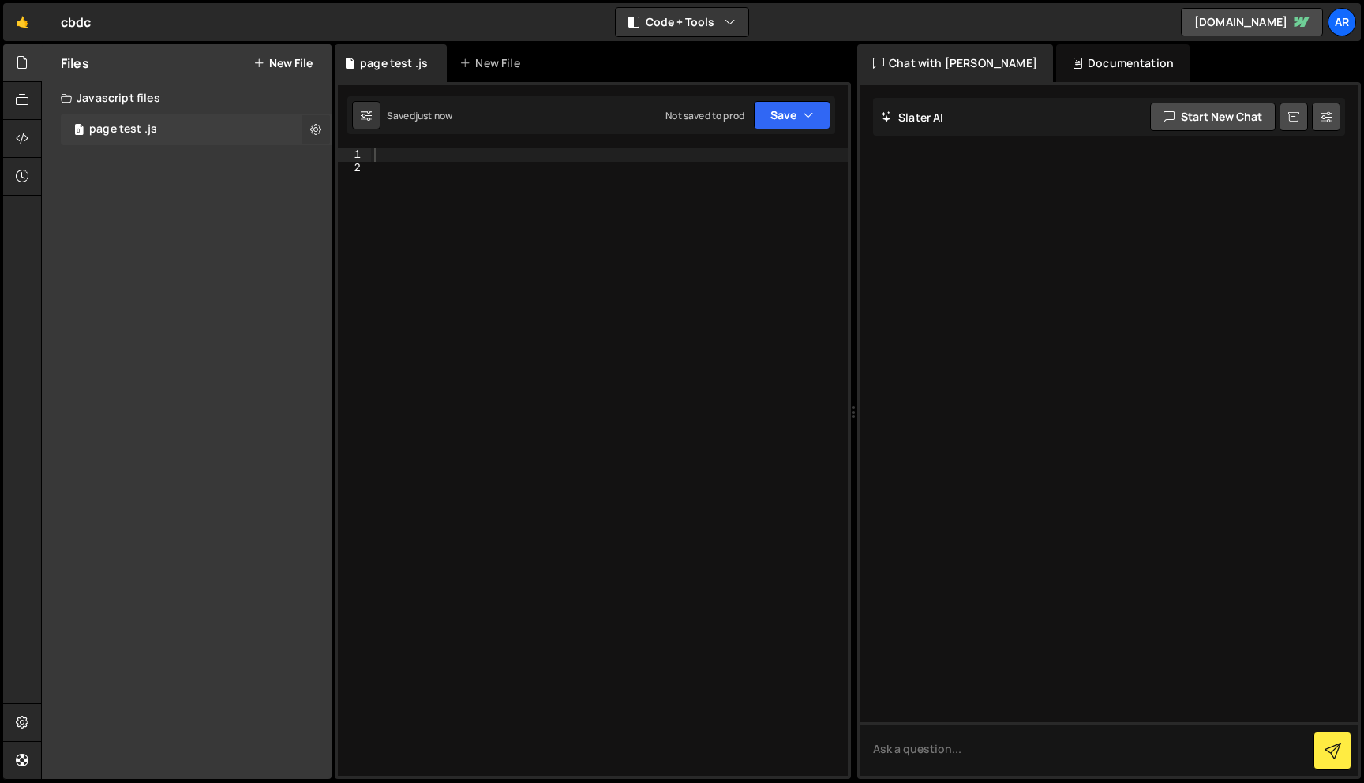
click at [308, 127] on button at bounding box center [315, 129] width 28 height 28
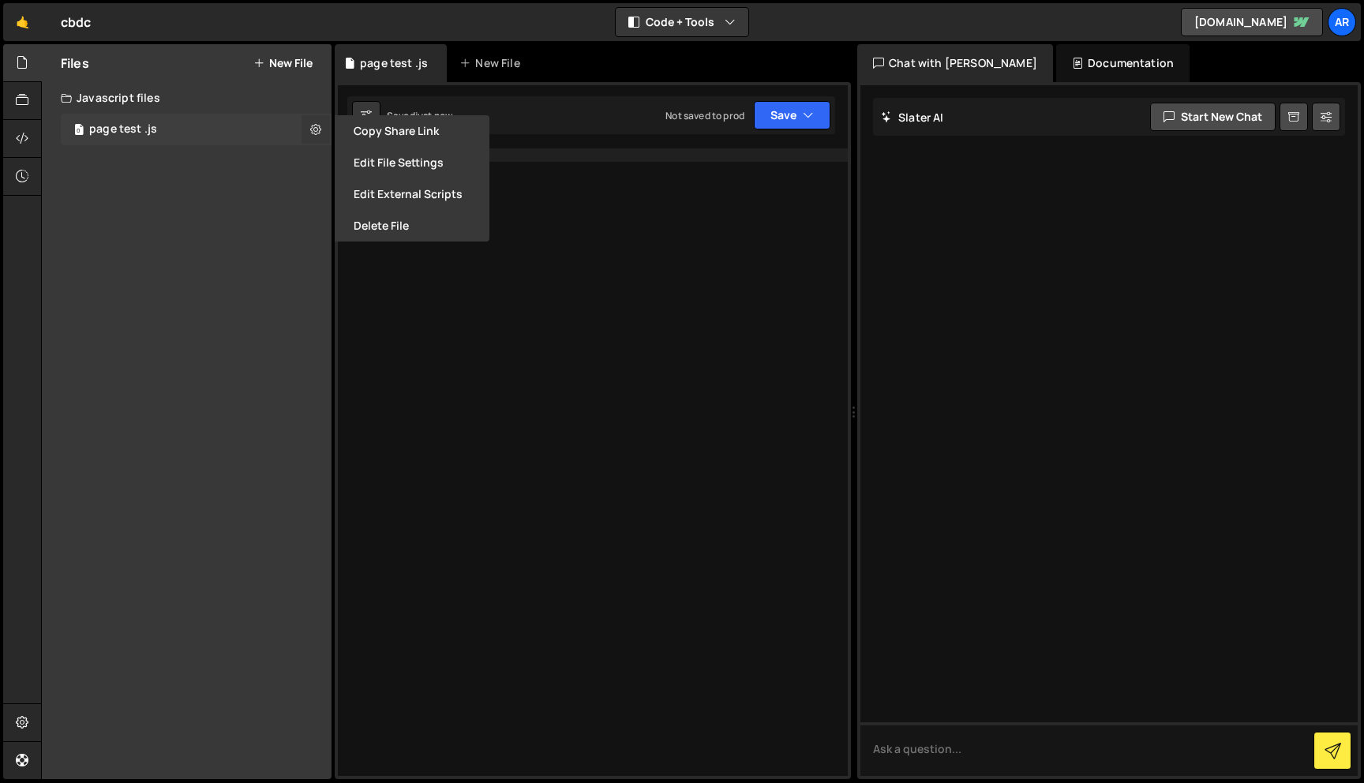
click at [313, 128] on icon at bounding box center [315, 129] width 11 height 15
click at [1213, 118] on button "Start new chat" at bounding box center [1212, 117] width 125 height 28
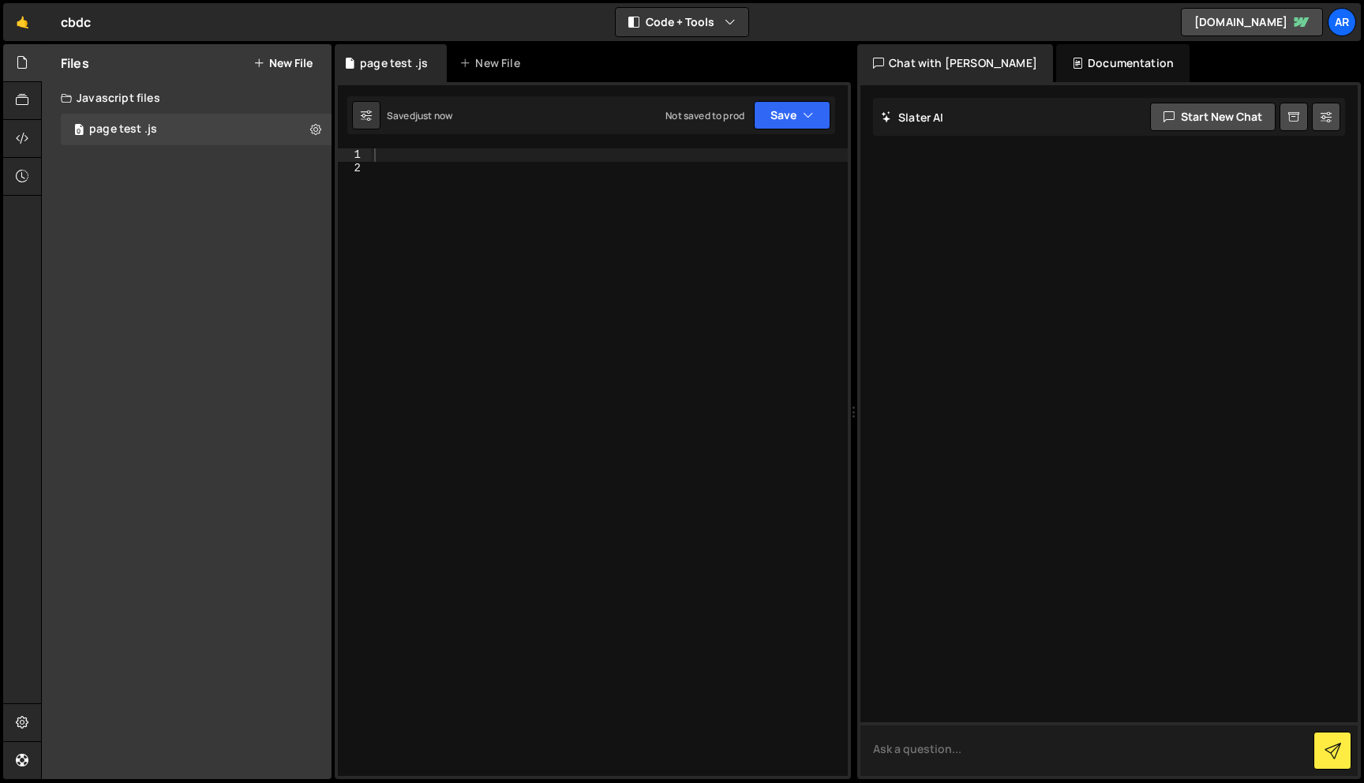
click at [938, 743] on textarea at bounding box center [1108, 749] width 497 height 54
type textarea "id like to create 3 wow sections with fire wood and big typo"
click at [1334, 762] on button at bounding box center [1332, 751] width 38 height 38
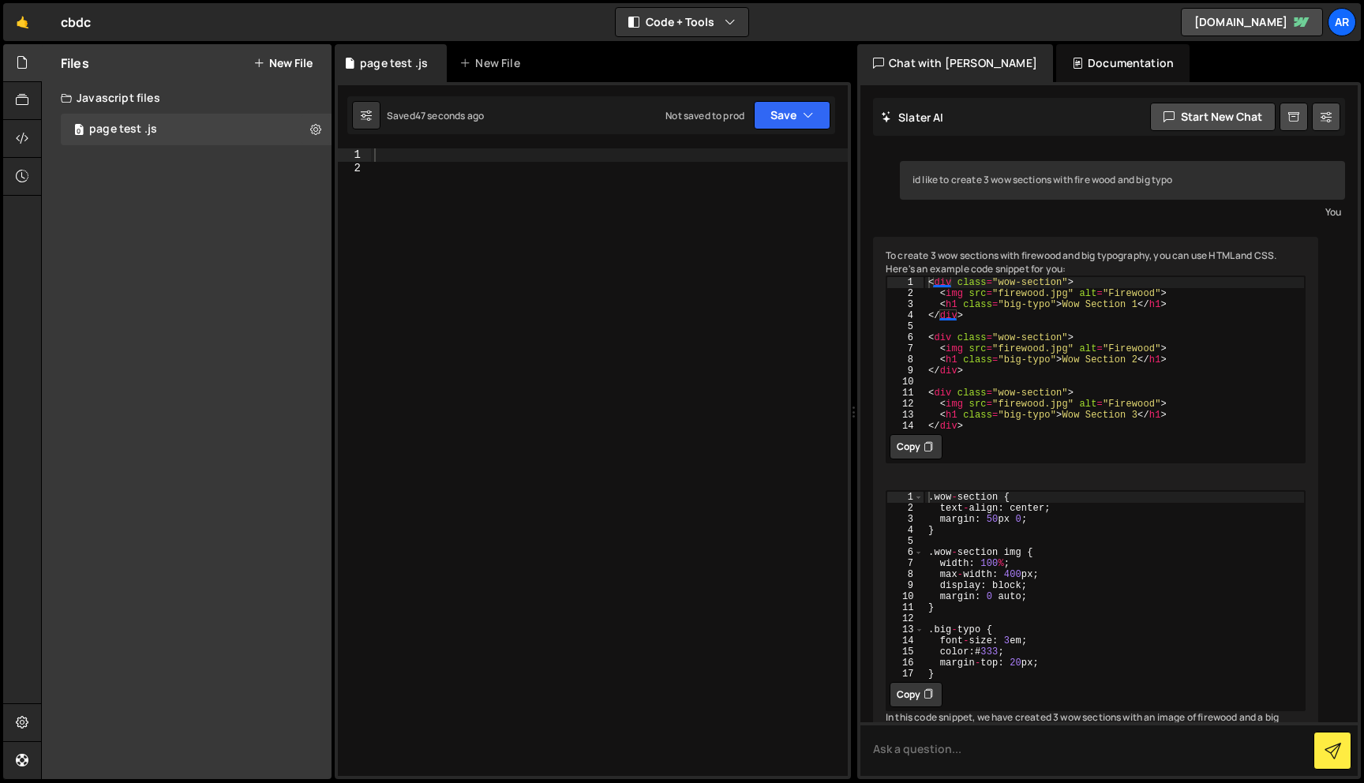
click at [918, 455] on button "Copy" at bounding box center [915, 446] width 53 height 25
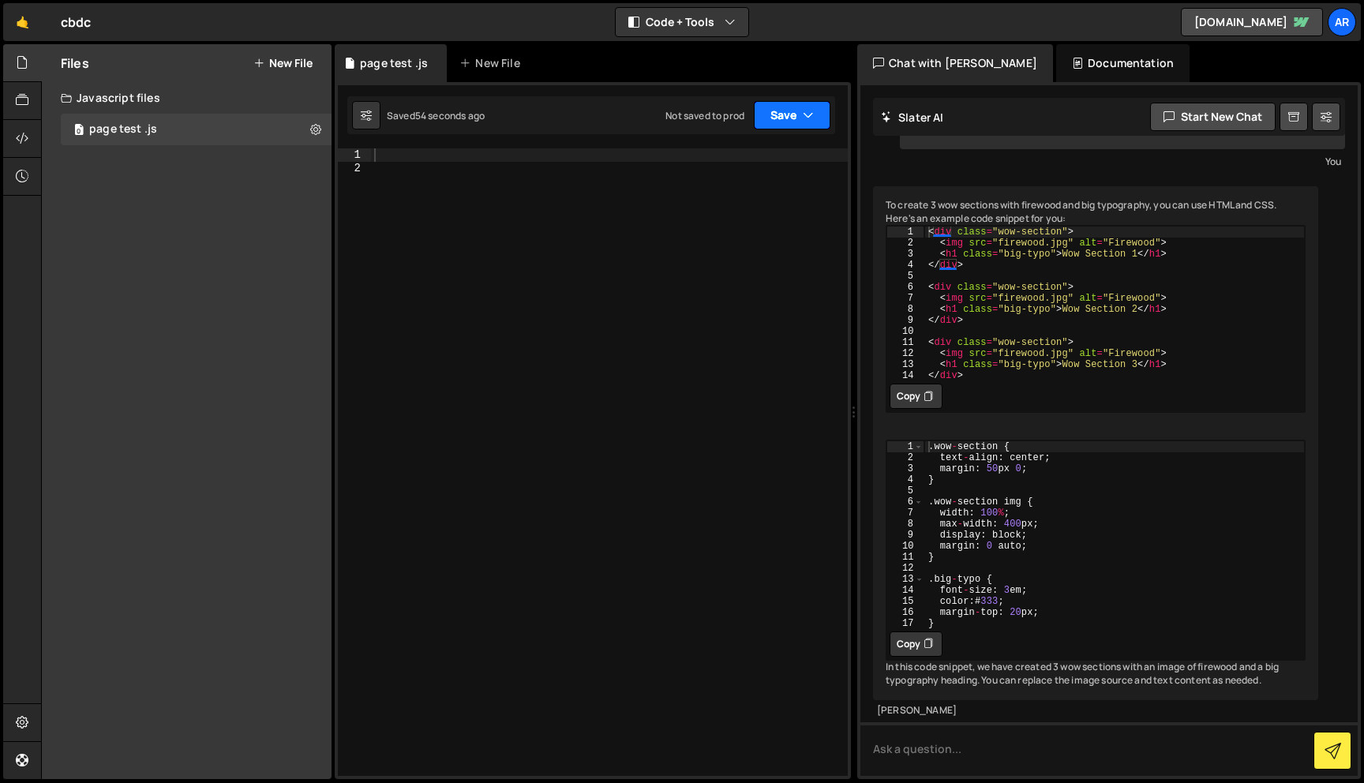
click at [817, 121] on button "Save" at bounding box center [792, 115] width 77 height 28
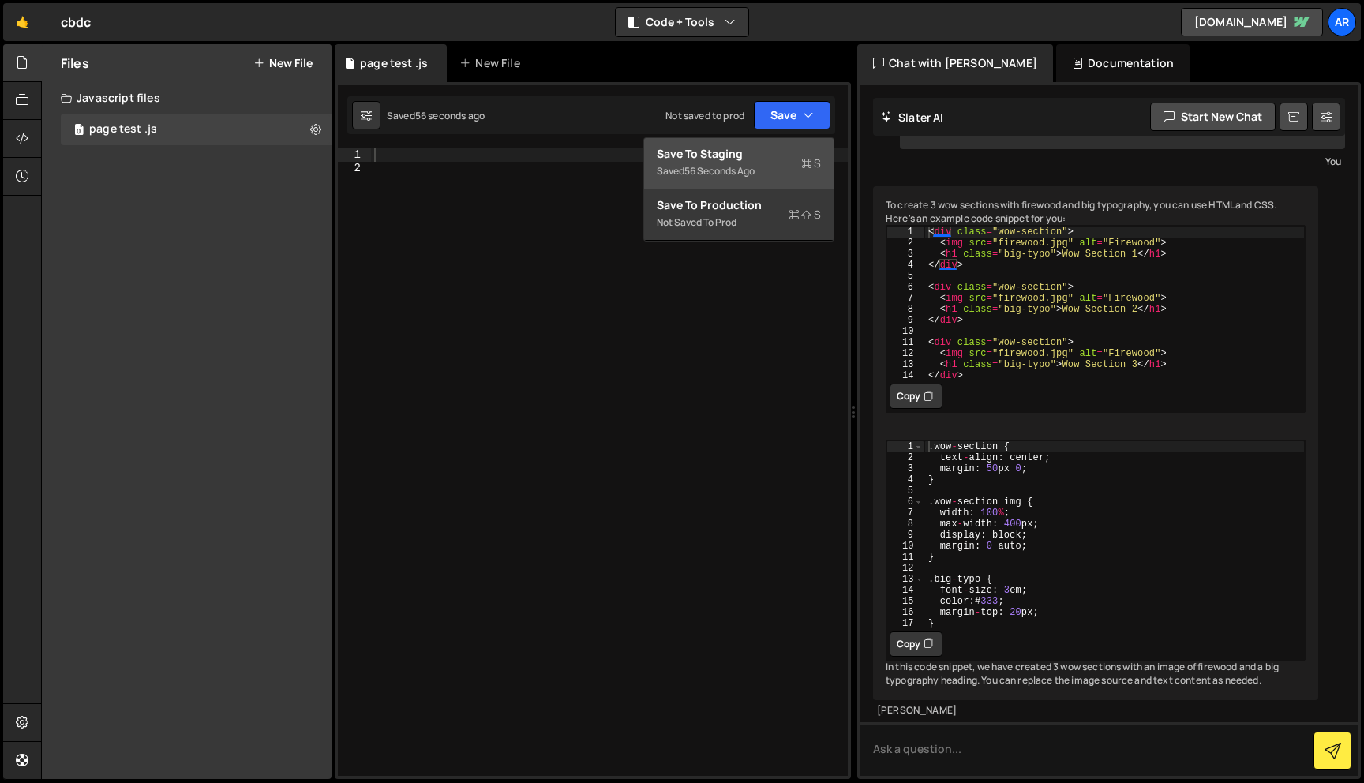
click at [754, 165] on div "56 seconds ago" at bounding box center [719, 170] width 70 height 13
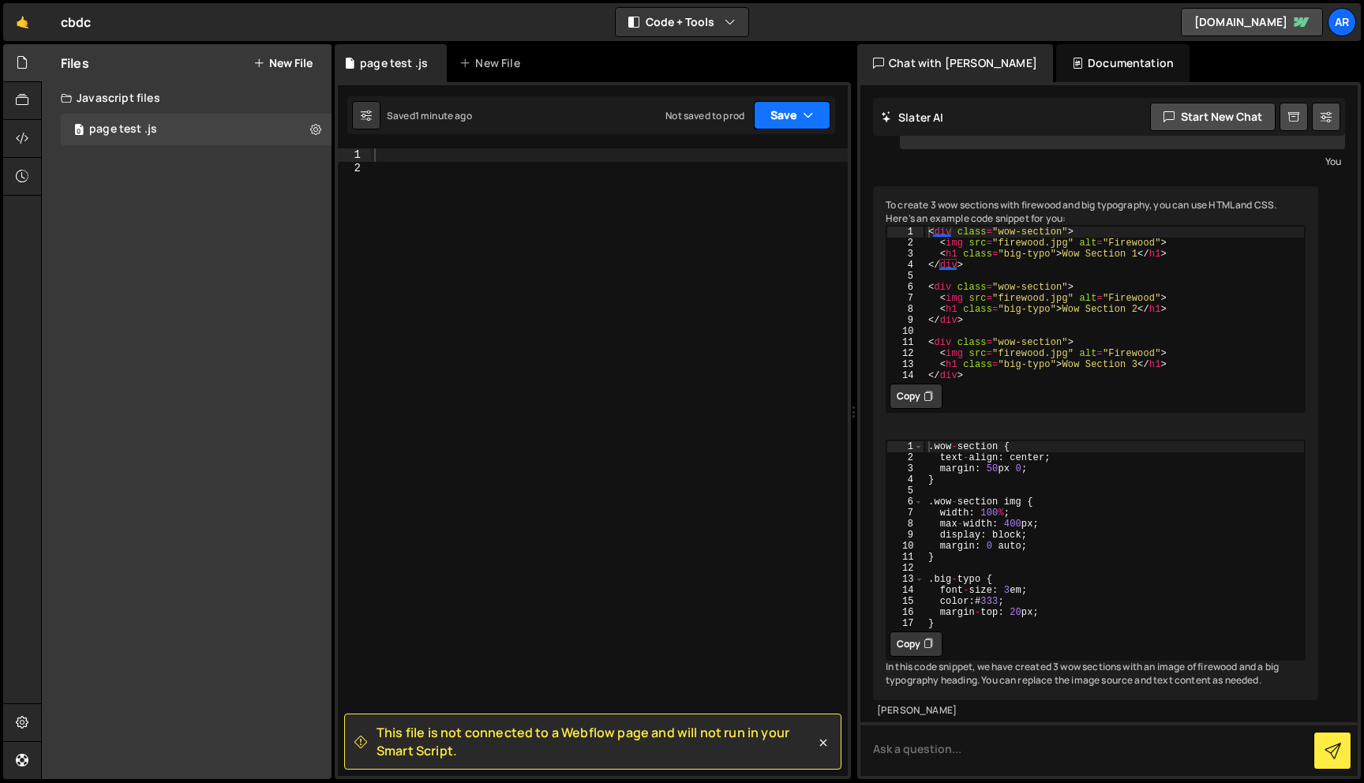
click at [808, 110] on icon "button" at bounding box center [808, 115] width 11 height 16
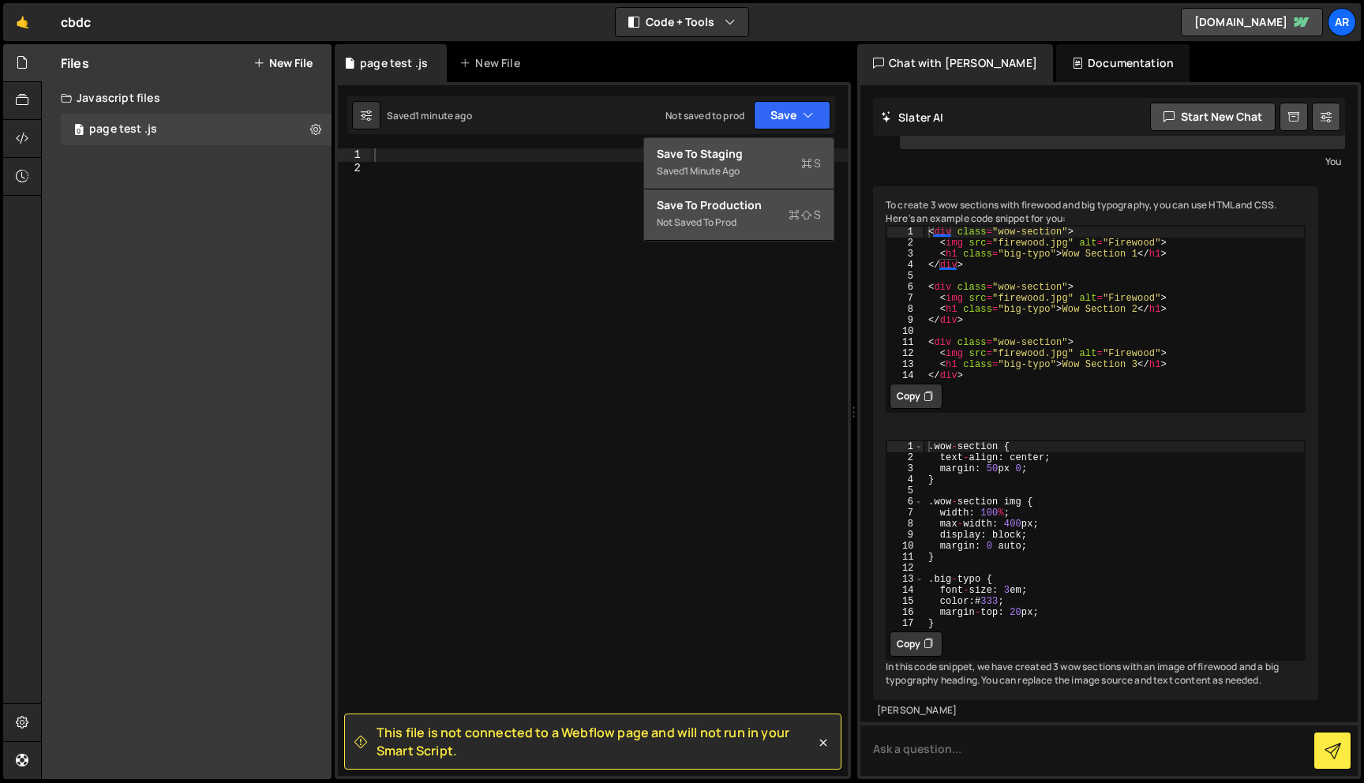
click at [739, 214] on div "Not saved to prod" at bounding box center [739, 222] width 164 height 19
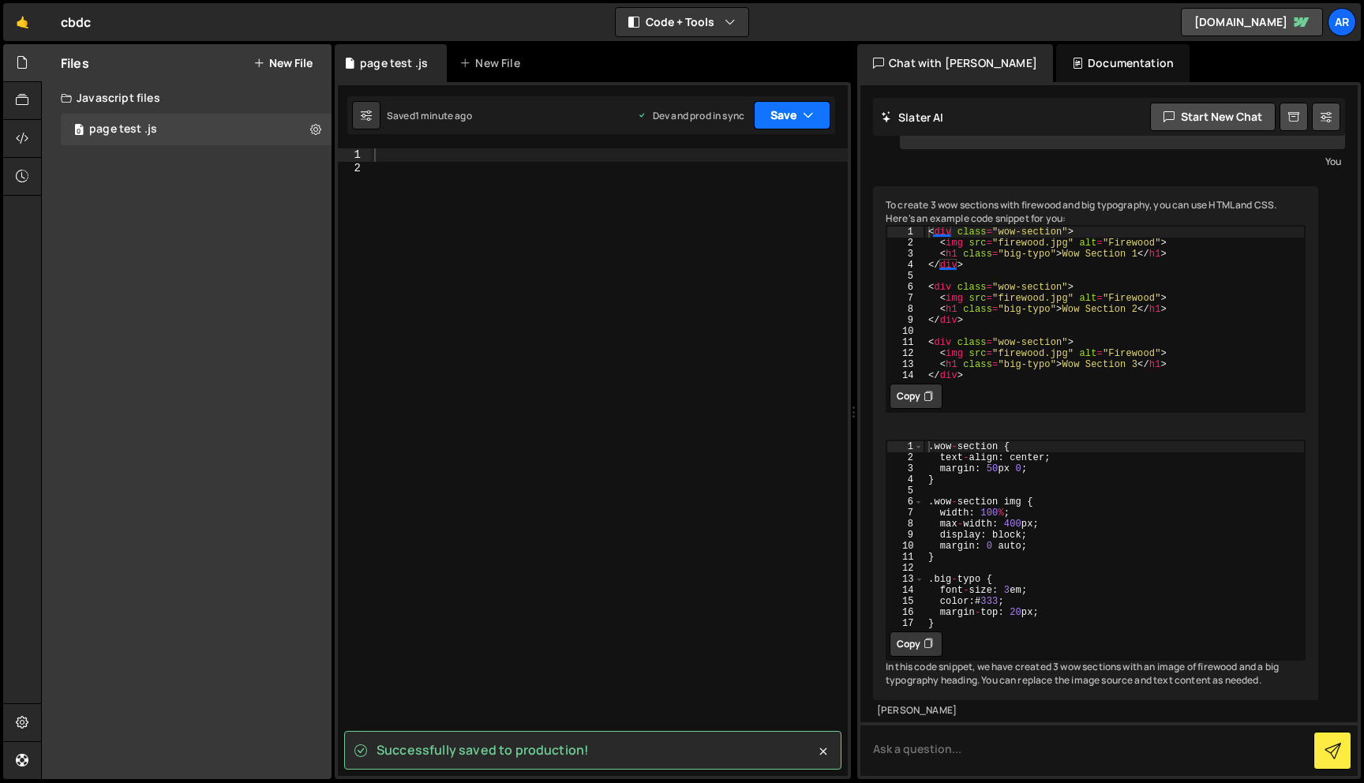
click at [814, 114] on button "Save" at bounding box center [792, 115] width 77 height 28
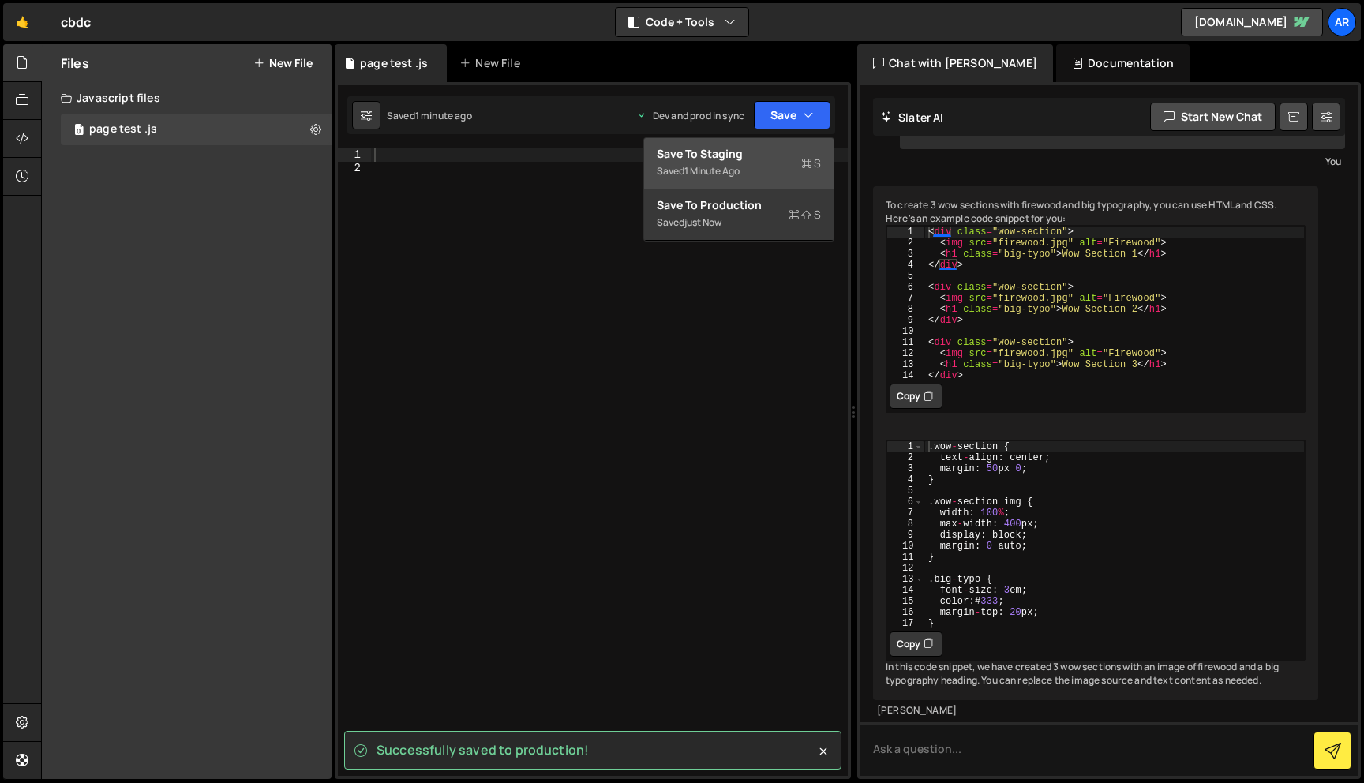
click at [754, 163] on div "Saved 1 minute ago" at bounding box center [739, 171] width 164 height 19
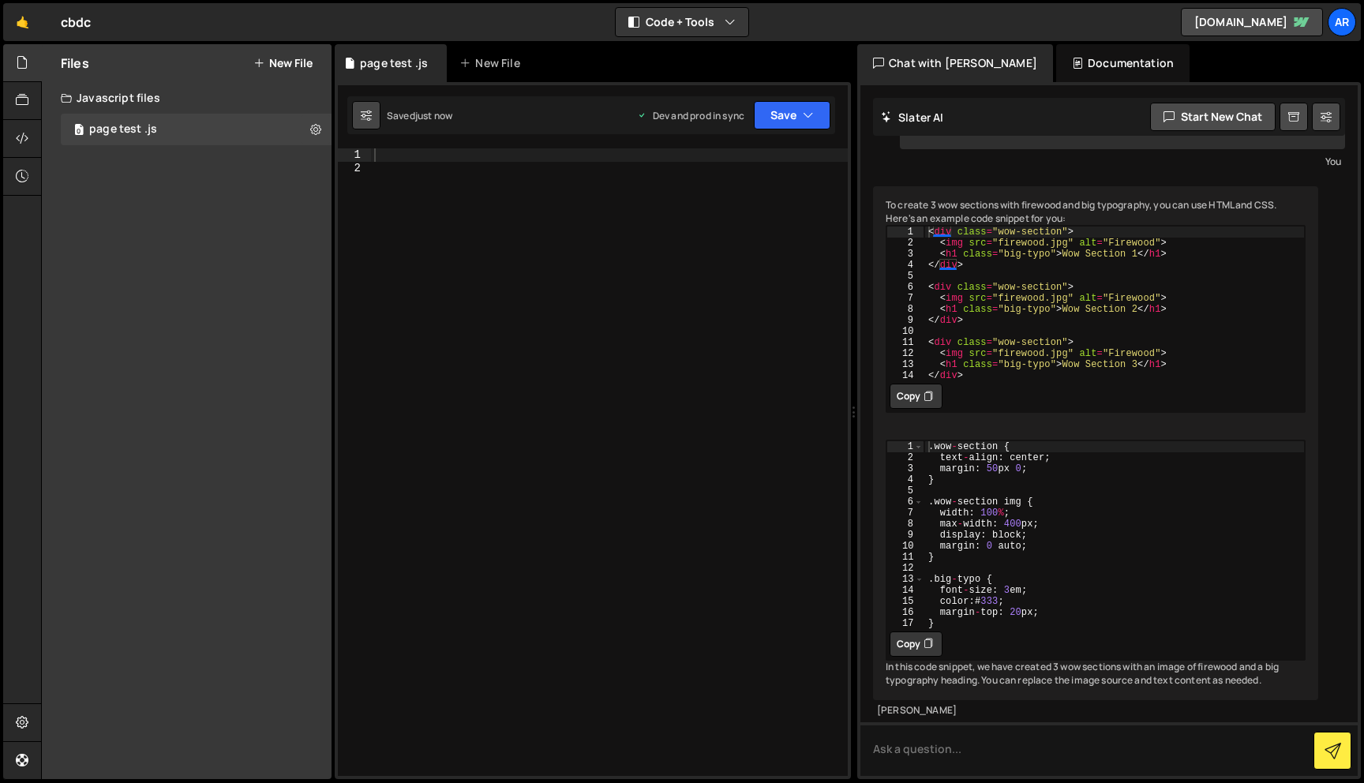
click at [365, 120] on icon at bounding box center [366, 115] width 11 height 16
select select "editor"
select select "ace/theme/monokai"
type input "14"
checkbox input "true"
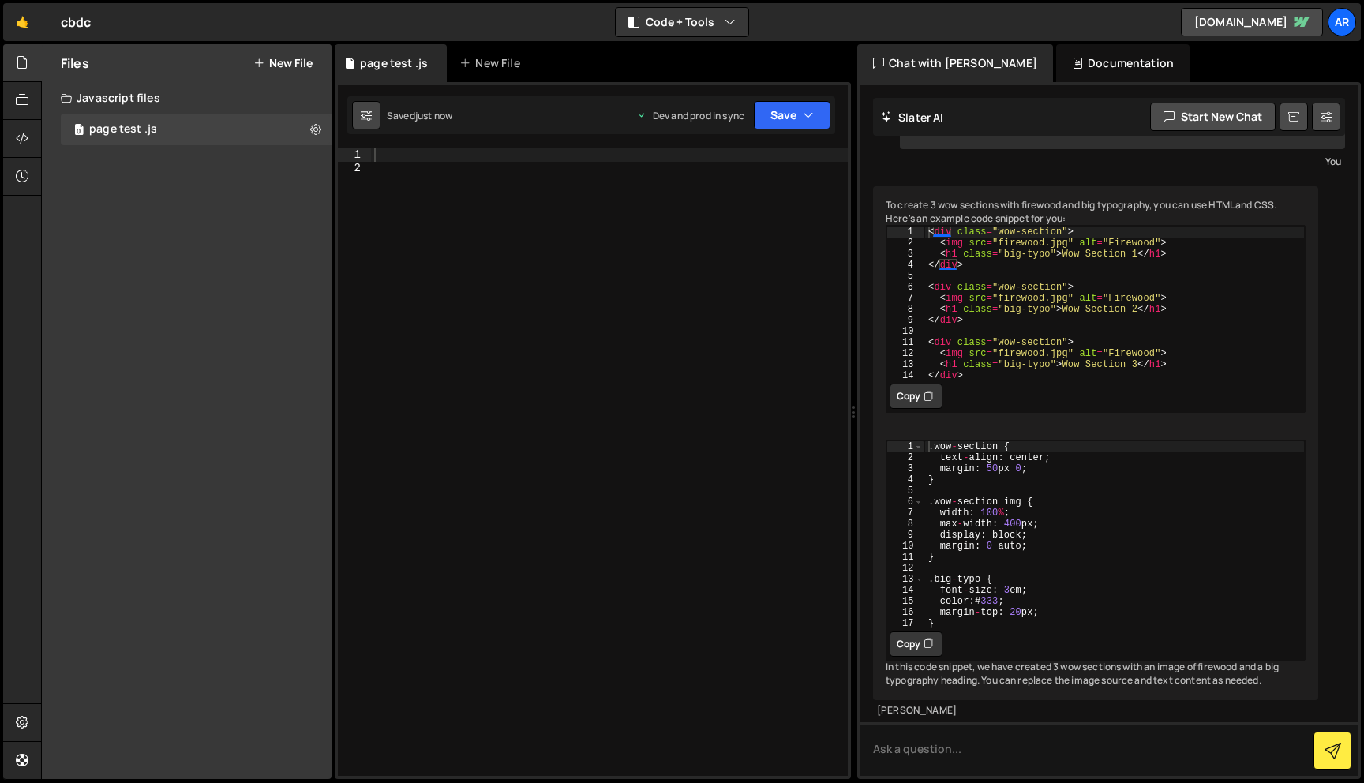
checkbox input "true"
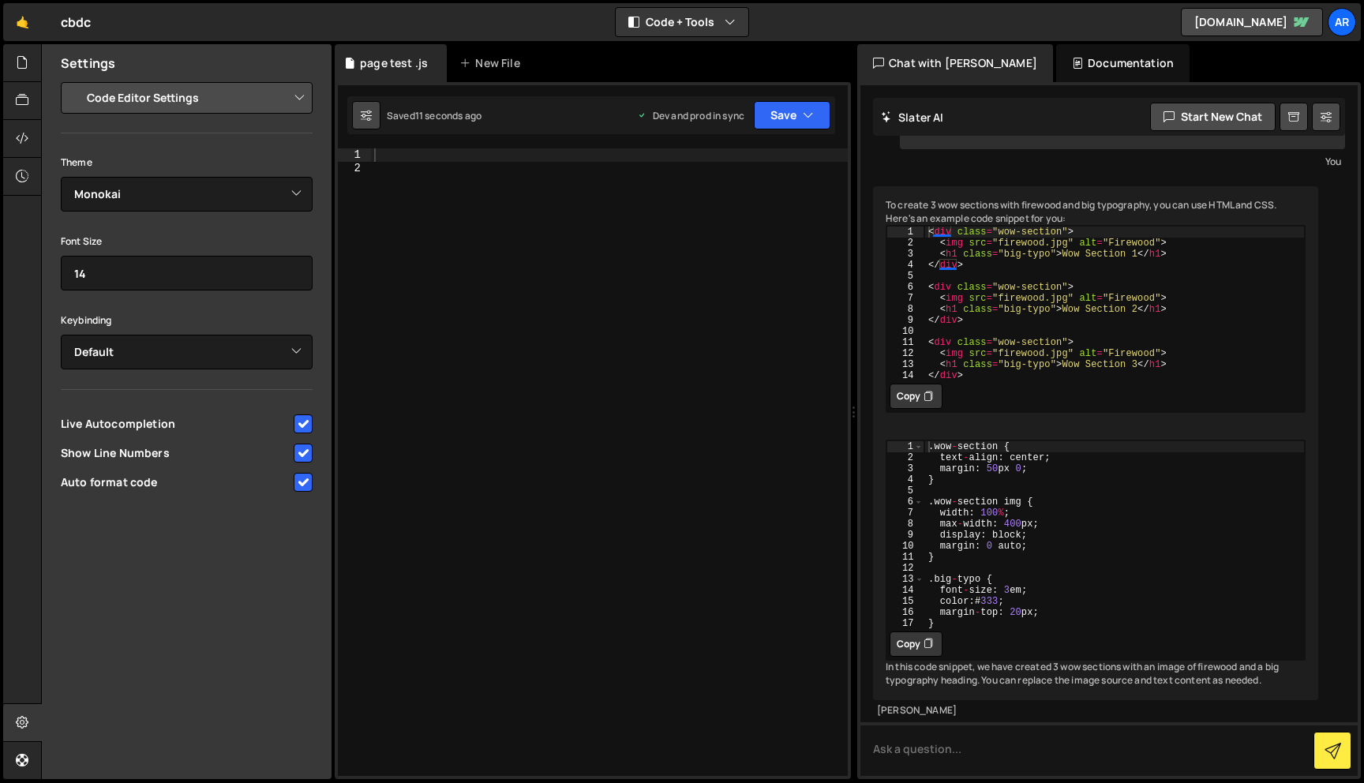
click at [367, 114] on icon at bounding box center [366, 115] width 11 height 16
click at [26, 106] on icon at bounding box center [22, 100] width 13 height 17
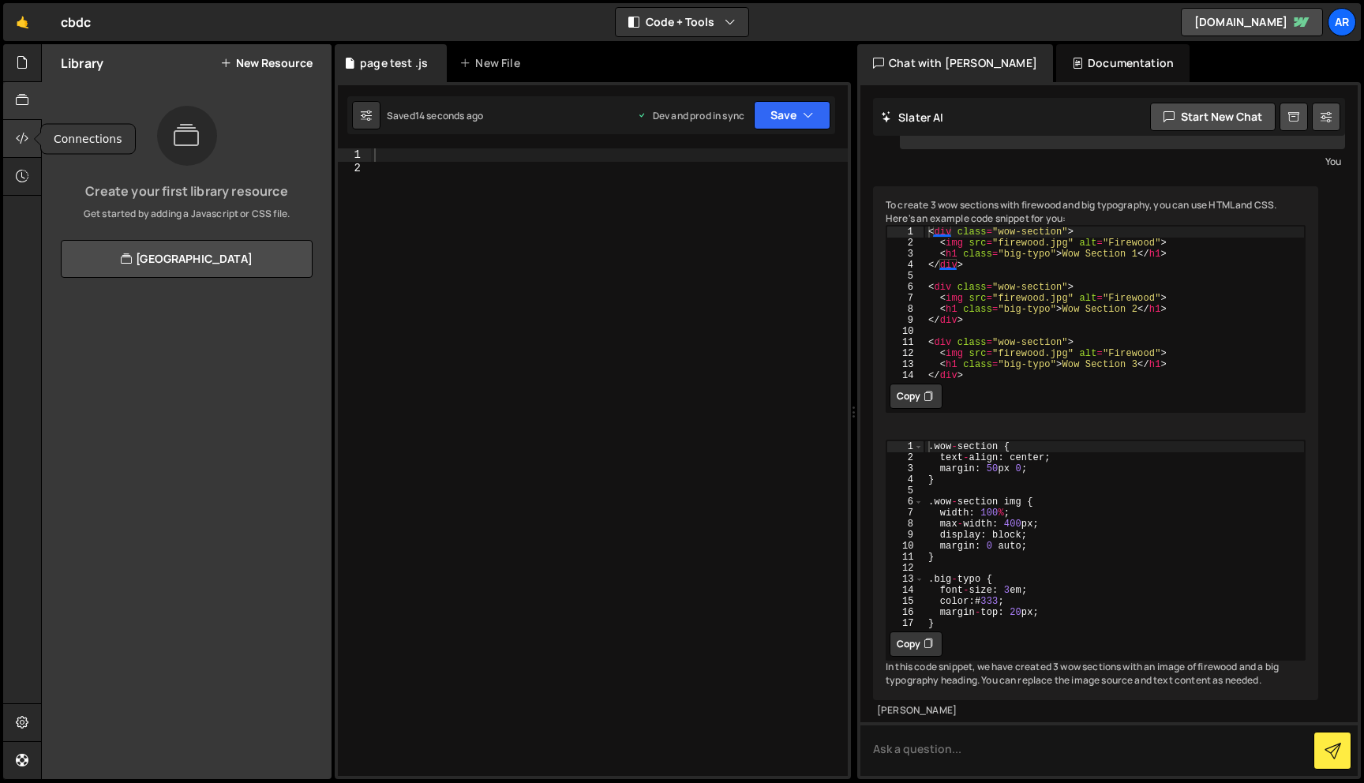
click at [24, 139] on icon at bounding box center [22, 137] width 13 height 17
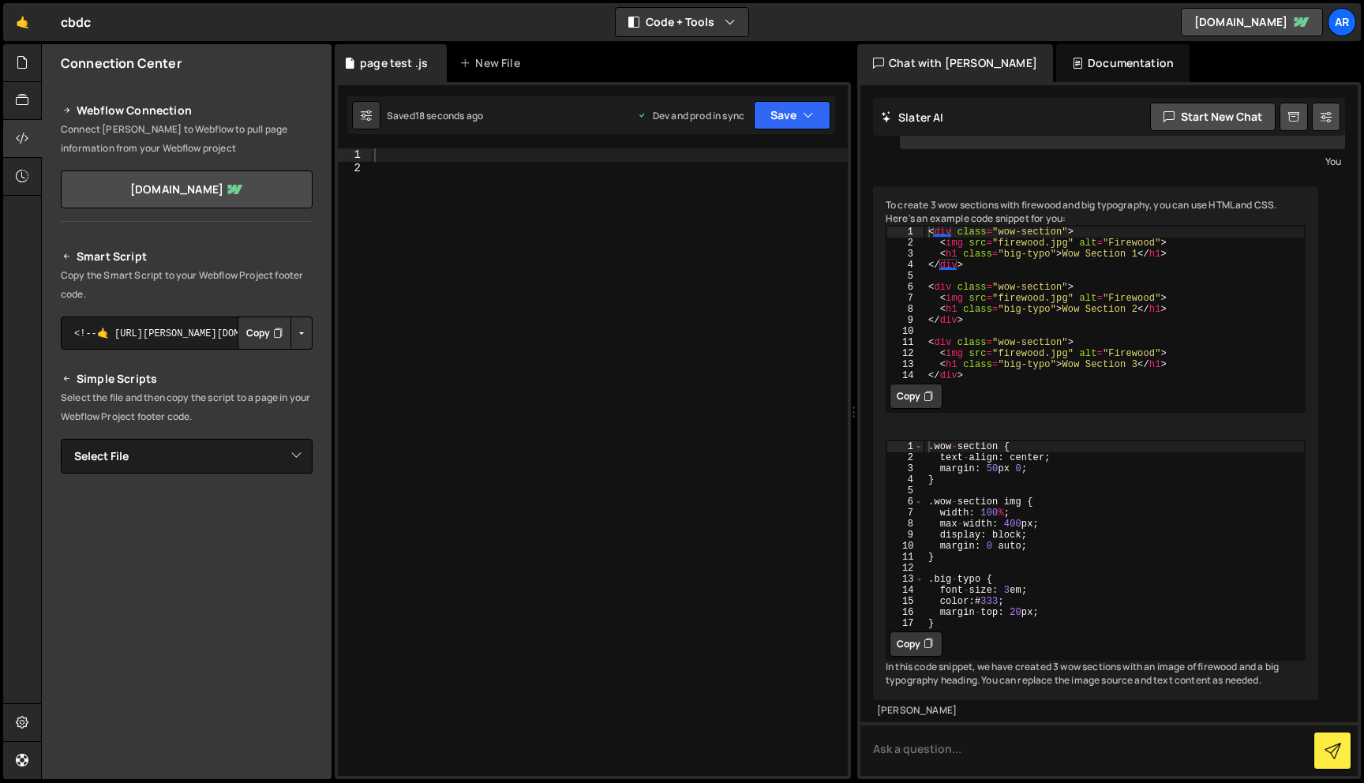
scroll to position [54, 0]
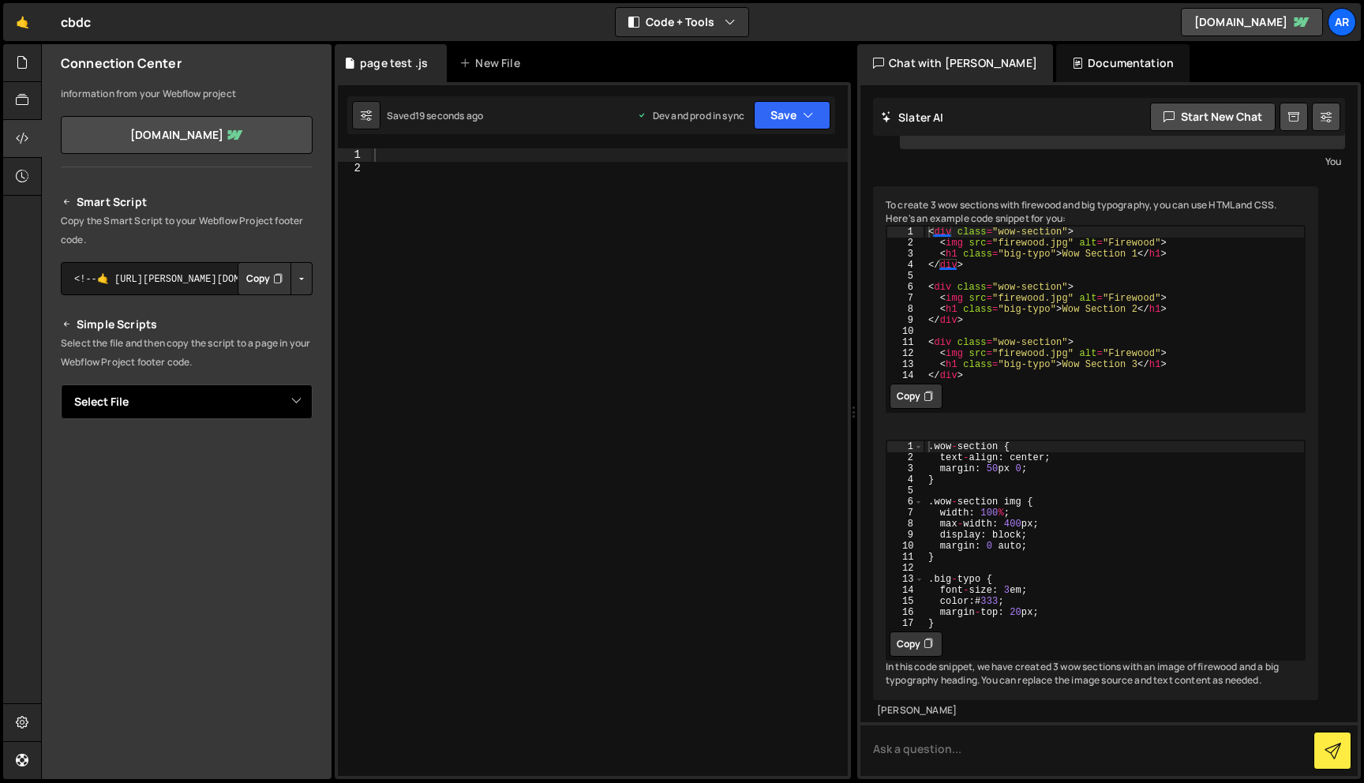
click at [179, 396] on select "Select File page test .js" at bounding box center [187, 401] width 252 height 35
select select "47602"
click at [61, 384] on select "Select File page test .js" at bounding box center [187, 401] width 252 height 35
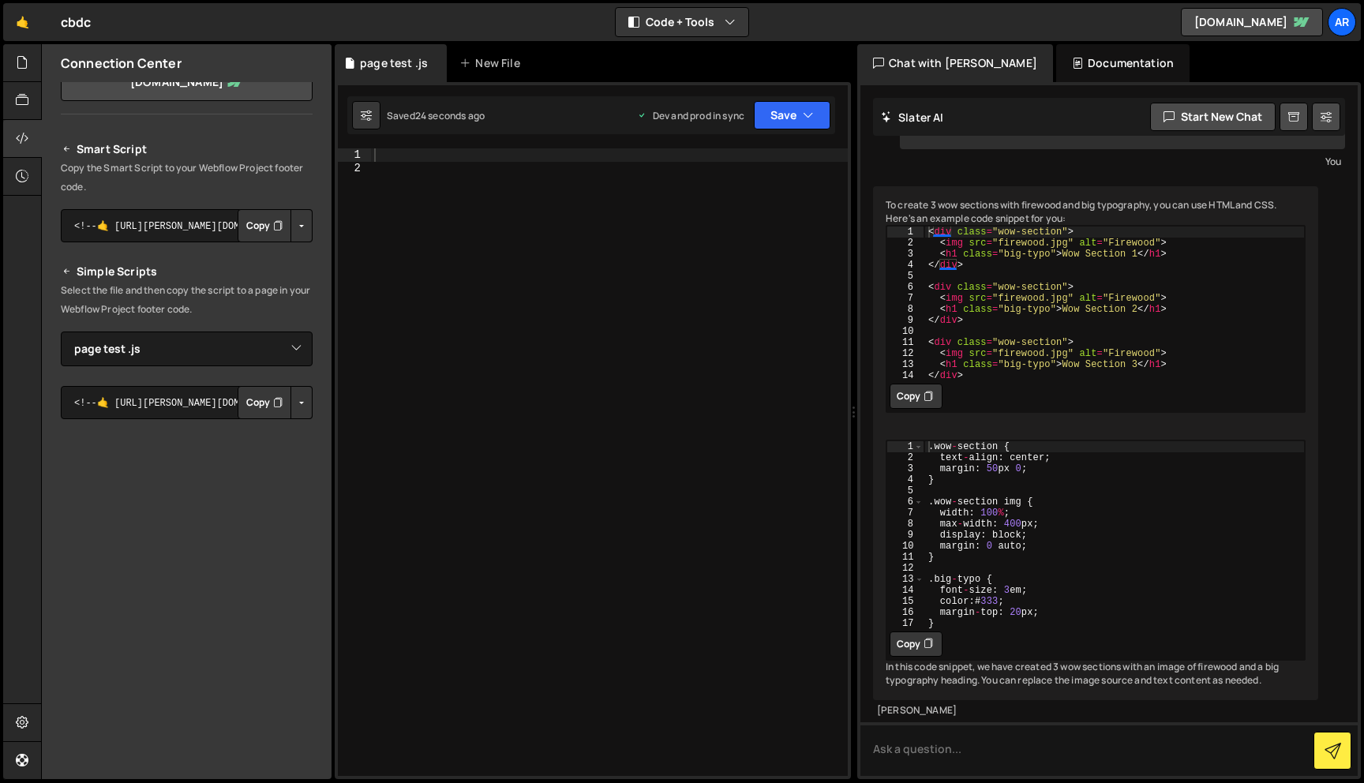
click at [273, 403] on icon "Button group with nested dropdown" at bounding box center [277, 403] width 9 height 16
click at [294, 401] on button "Button group with nested dropdown" at bounding box center [301, 402] width 22 height 33
click at [11, 174] on div at bounding box center [22, 177] width 39 height 38
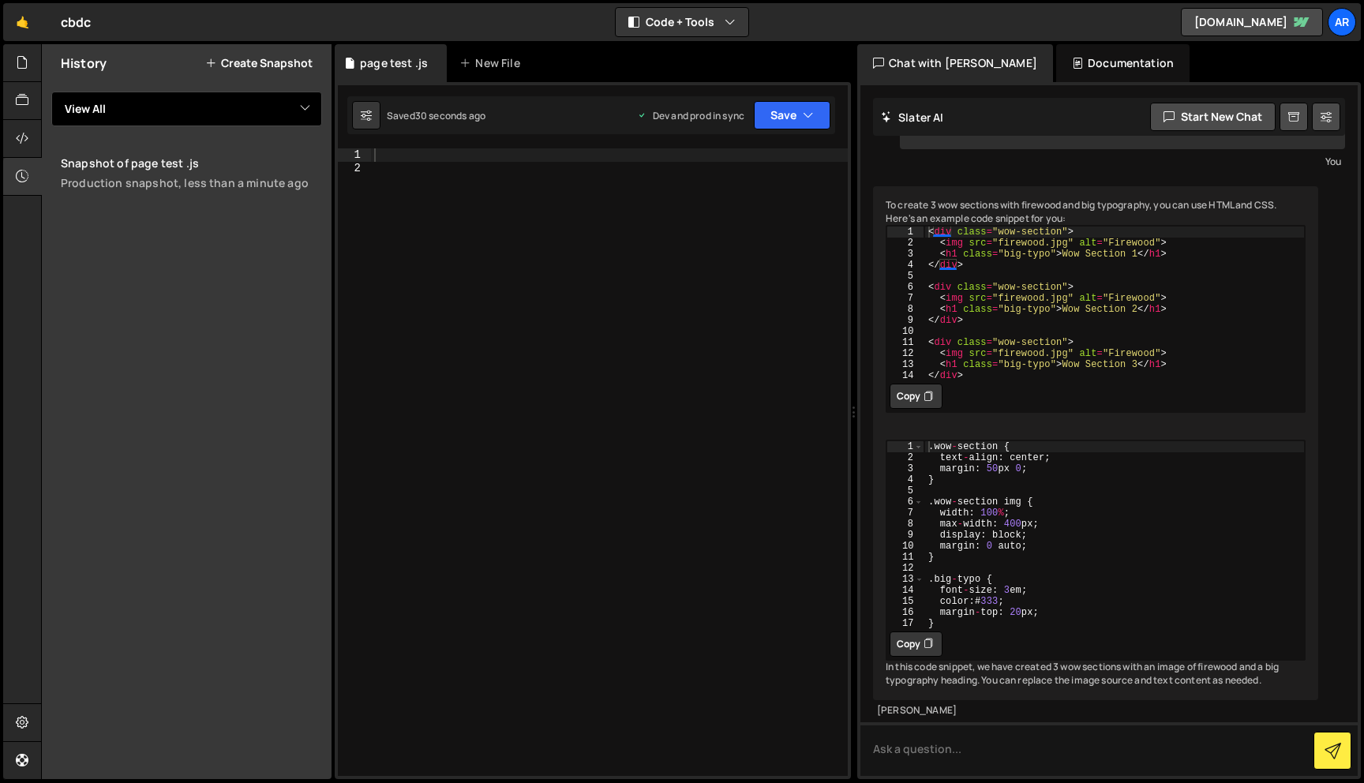
click at [163, 105] on select "View All" at bounding box center [186, 109] width 271 height 35
click at [21, 138] on icon at bounding box center [22, 137] width 13 height 17
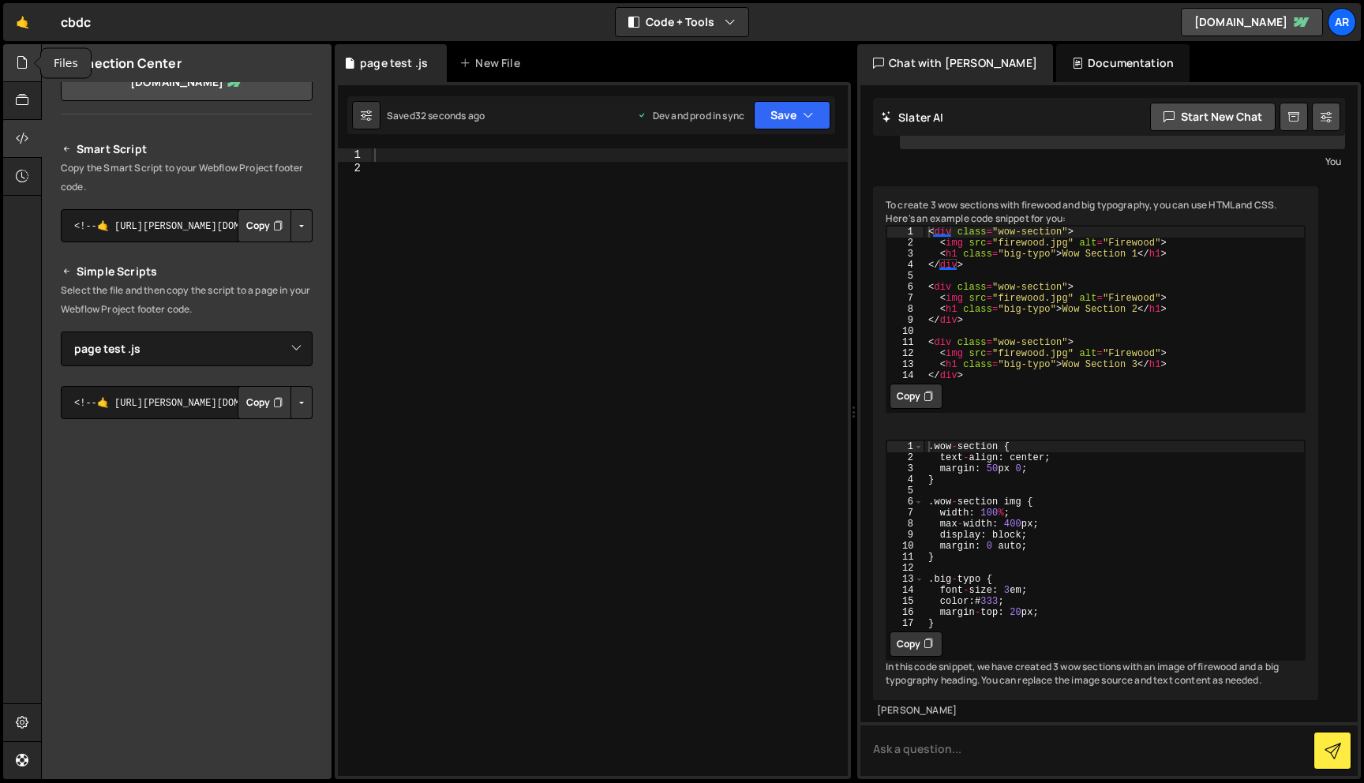
click at [28, 65] on icon at bounding box center [22, 62] width 13 height 17
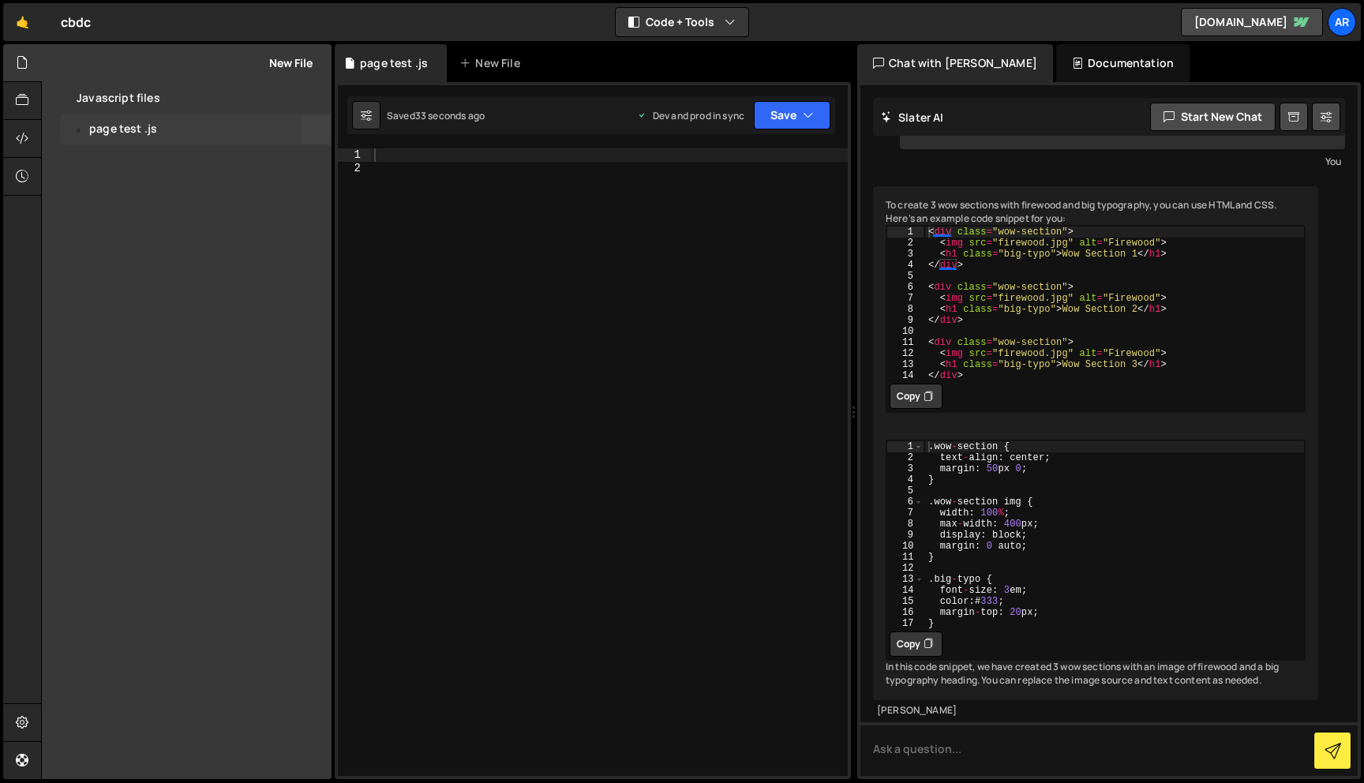
click at [163, 129] on div "0 page test .js 0" at bounding box center [196, 130] width 271 height 32
click at [125, 129] on div "page test .js" at bounding box center [123, 129] width 68 height 14
